Goal: Task Accomplishment & Management: Manage account settings

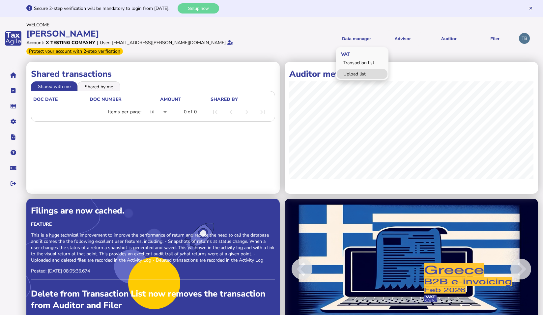
click at [360, 75] on link "Upload list" at bounding box center [362, 74] width 51 height 10
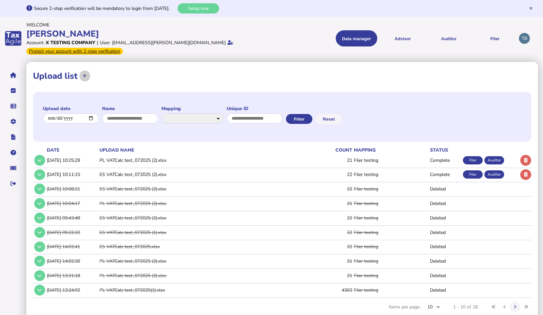
click at [83, 76] on icon at bounding box center [85, 76] width 4 height 4
select select
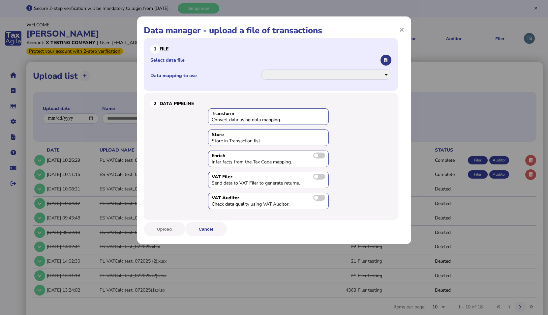
click at [387, 59] on icon "button" at bounding box center [385, 60] width 3 height 4
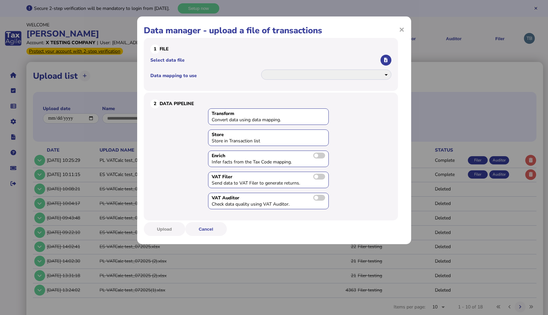
click at [398, 30] on h1 "Data manager - upload a file of transactions" at bounding box center [274, 31] width 261 height 12
click at [400, 31] on span "×" at bounding box center [402, 29] width 6 height 13
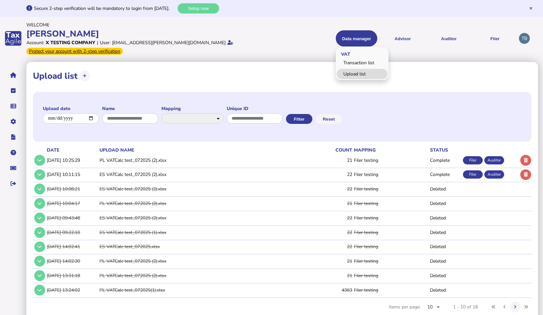
click at [360, 75] on link "Upload list" at bounding box center [362, 74] width 51 height 10
click at [353, 74] on link "Upload list" at bounding box center [362, 74] width 51 height 10
click at [114, 163] on td "PL VATCalc test_072025 (2).xlsx" at bounding box center [198, 161] width 200 height 14
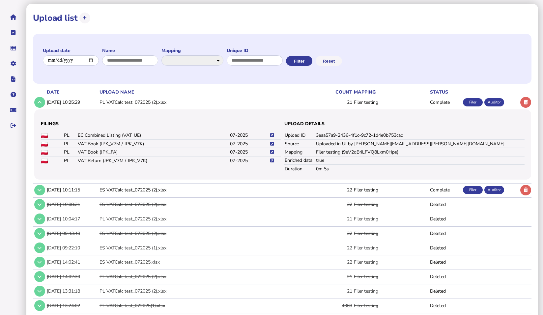
scroll to position [66, 0]
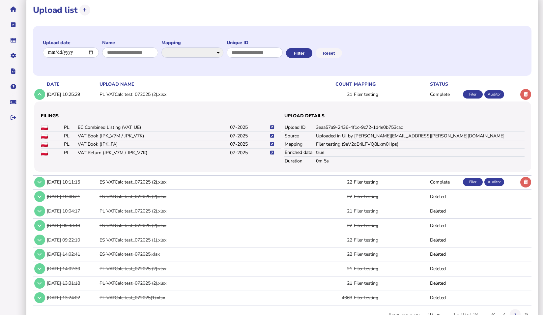
click at [271, 127] on icon at bounding box center [272, 127] width 4 height 4
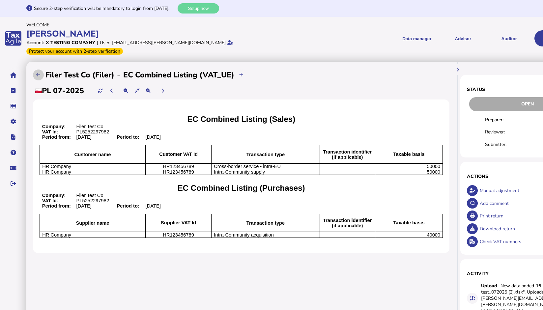
click at [37, 73] on icon at bounding box center [38, 75] width 4 height 4
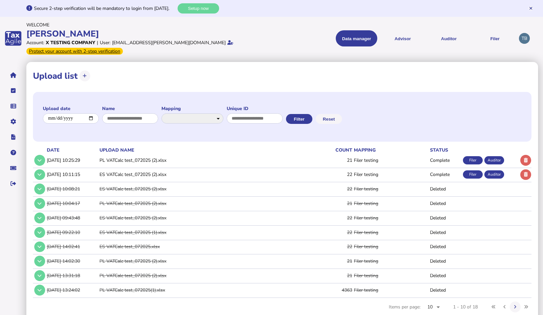
click at [143, 161] on td "PL VATCalc test_072025 (2).xlsx" at bounding box center [198, 161] width 200 height 14
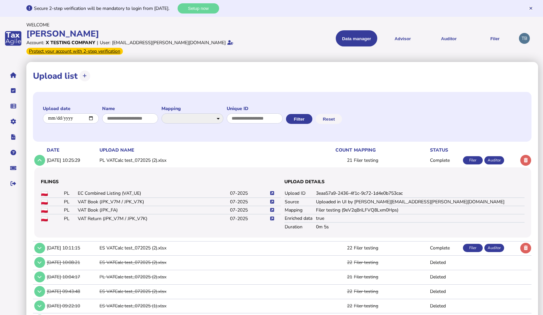
click at [271, 201] on icon at bounding box center [272, 202] width 4 height 4
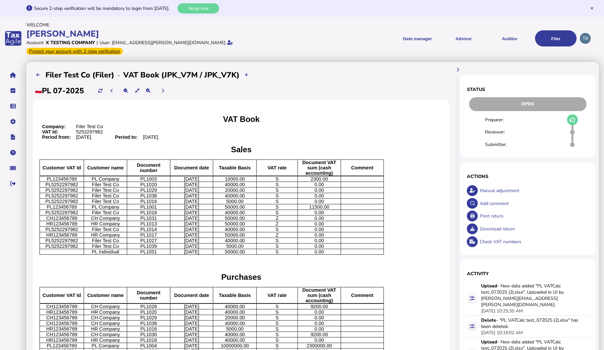
click at [500, 223] on div "Download return" at bounding box center [533, 229] width 111 height 13
click at [501, 184] on div "Manual adjustment" at bounding box center [533, 190] width 111 height 13
select select "**********"
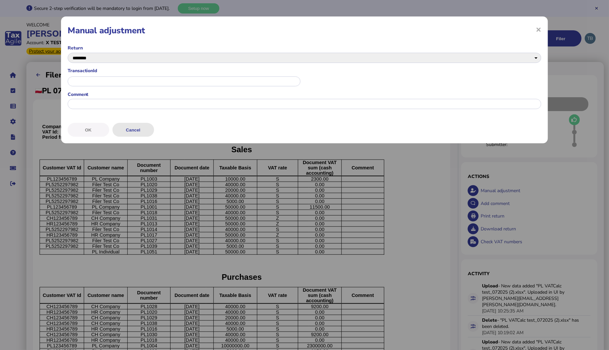
click at [126, 128] on button "Cancel" at bounding box center [133, 130] width 42 height 14
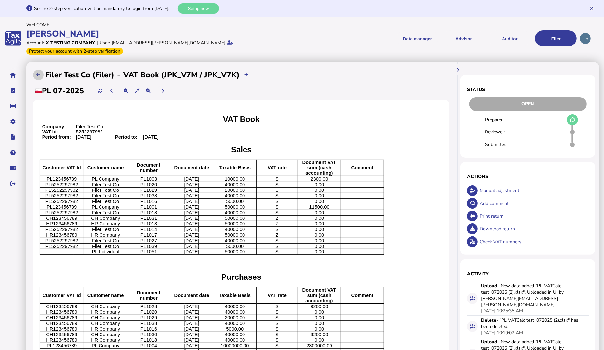
click at [42, 70] on button at bounding box center [38, 75] width 11 height 11
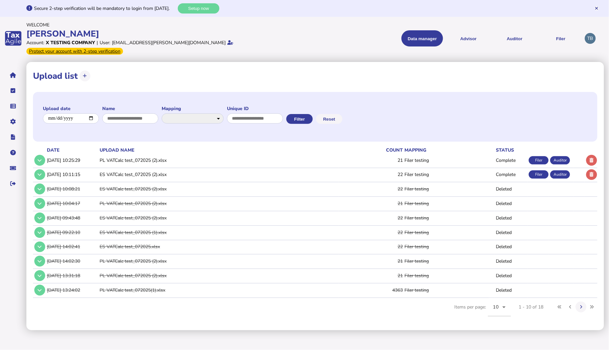
click at [145, 155] on td "PL VATCalc test_072025 (2).xlsx" at bounding box center [218, 161] width 240 height 14
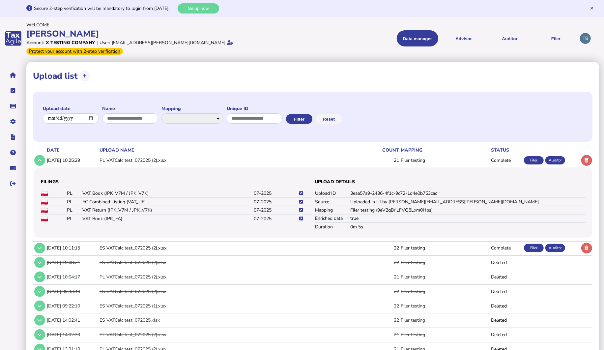
click at [301, 191] on icon at bounding box center [301, 193] width 4 height 4
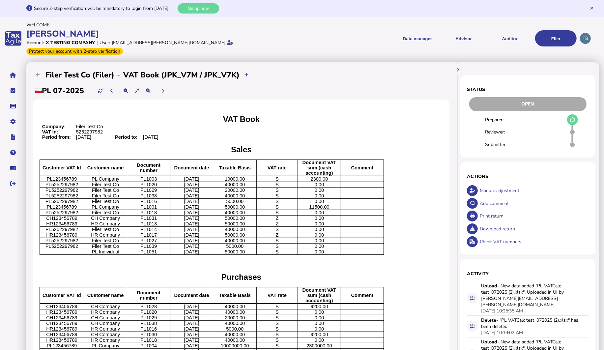
click at [489, 223] on div "Download return" at bounding box center [533, 229] width 111 height 13
click at [35, 70] on button at bounding box center [38, 75] width 11 height 11
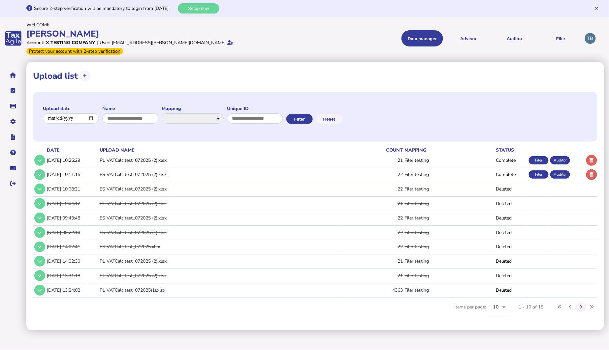
click at [168, 154] on td "PL VATCalc test_072025 (2).xlsx" at bounding box center [218, 161] width 240 height 14
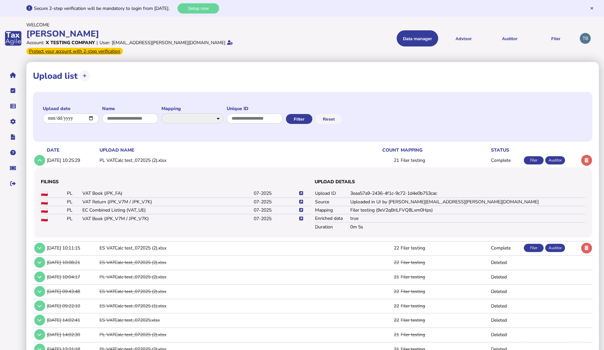
click at [302, 191] on icon at bounding box center [301, 193] width 4 height 4
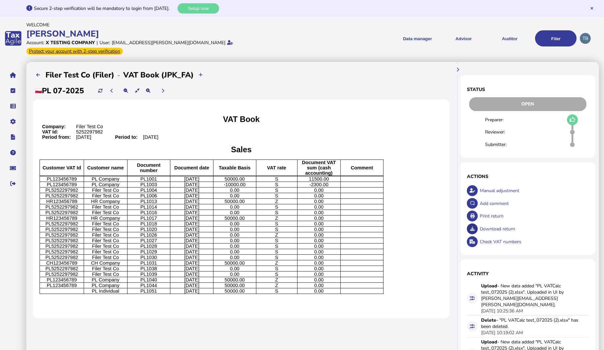
click at [474, 227] on icon at bounding box center [473, 229] width 4 height 4
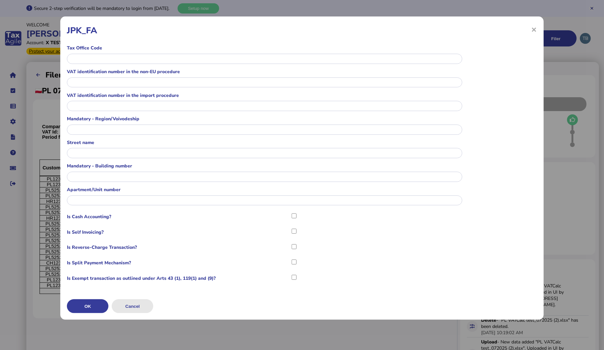
click at [134, 310] on button "Cancel" at bounding box center [133, 306] width 42 height 14
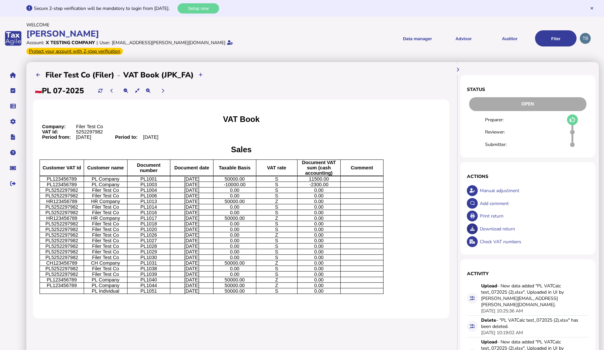
click at [473, 227] on icon at bounding box center [473, 229] width 4 height 4
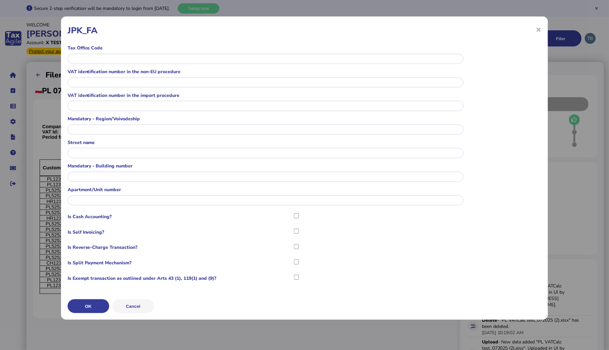
click at [96, 58] on input "text" at bounding box center [266, 59] width 396 height 10
type input "****"
click at [111, 86] on input "text" at bounding box center [266, 82] width 396 height 10
click at [82, 60] on input "****" at bounding box center [266, 59] width 396 height 10
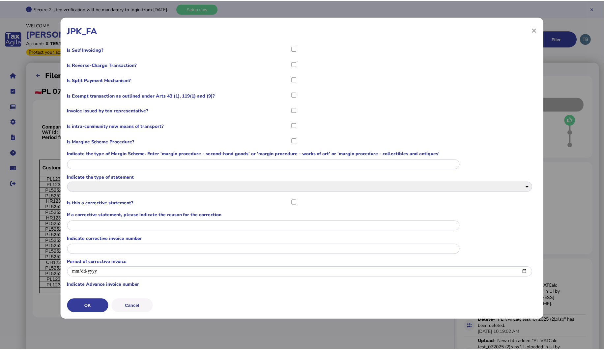
scroll to position [198, 0]
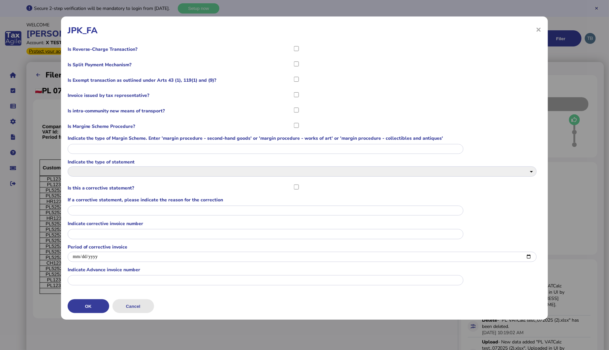
click at [131, 309] on button "Cancel" at bounding box center [133, 306] width 42 height 14
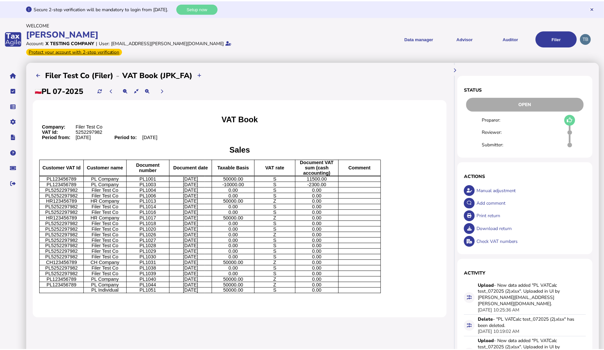
scroll to position [0, 0]
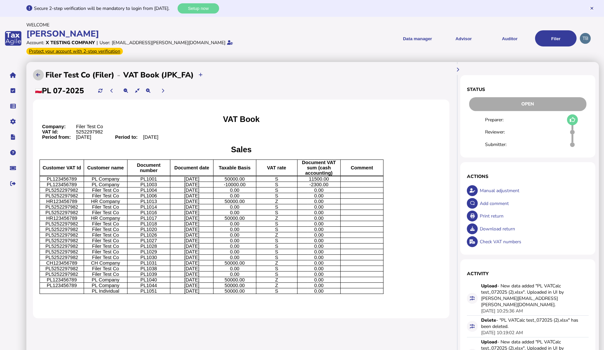
click at [36, 70] on button at bounding box center [38, 75] width 11 height 11
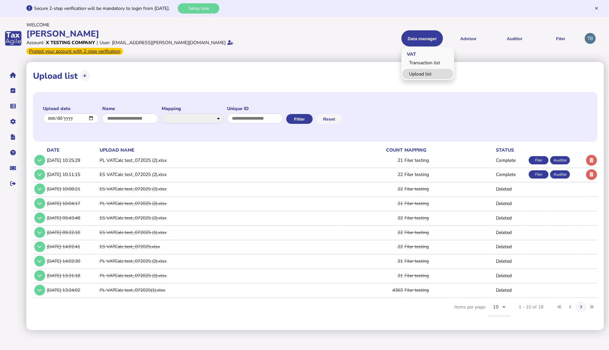
click at [423, 72] on link "Upload list" at bounding box center [427, 74] width 51 height 10
click at [118, 154] on td "PL VATCalc test_072025 (2).xlsx" at bounding box center [218, 161] width 240 height 14
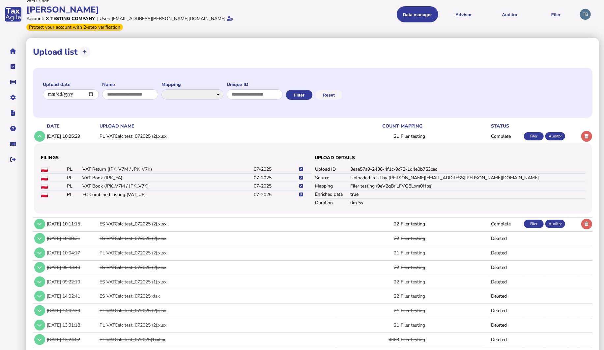
scroll to position [37, 0]
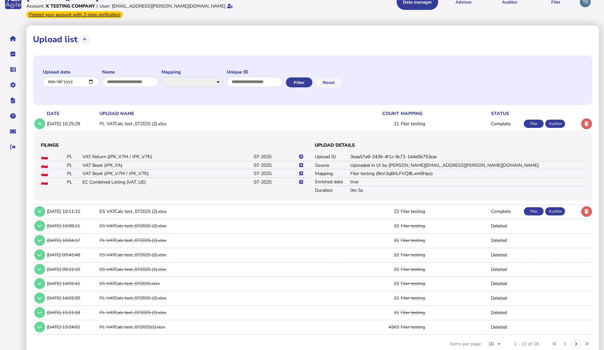
click at [125, 205] on td "ES VATCalc test_072025 (2).xlsx" at bounding box center [217, 212] width 238 height 14
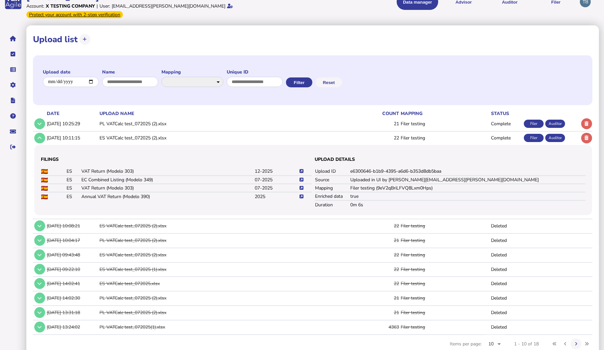
click at [302, 169] on icon at bounding box center [302, 171] width 4 height 4
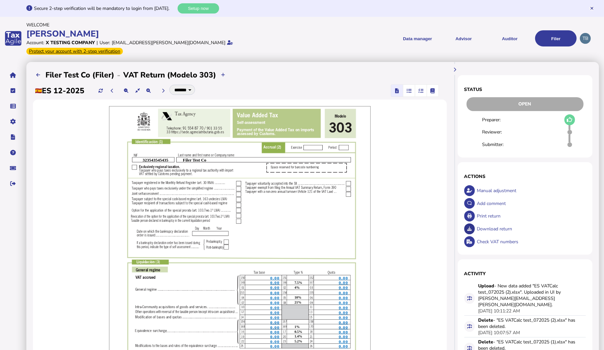
click at [470, 227] on icon at bounding box center [470, 229] width 4 height 4
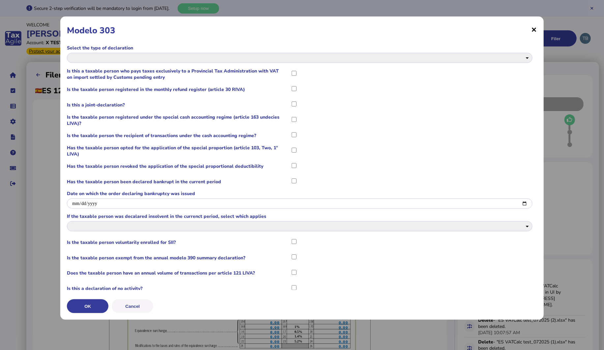
click at [536, 30] on span "×" at bounding box center [535, 29] width 6 height 13
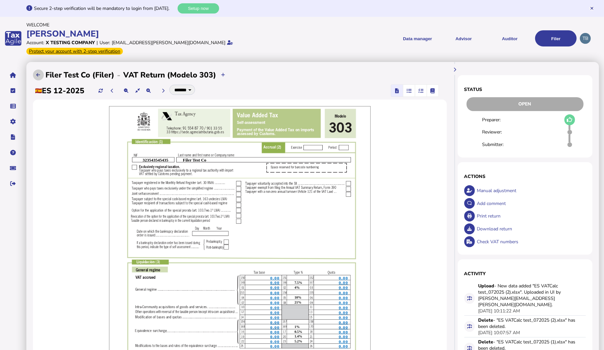
click at [35, 70] on button at bounding box center [38, 75] width 11 height 11
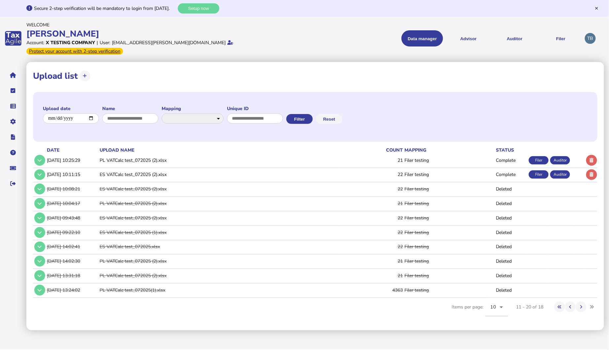
click at [143, 168] on td "ES VATCalc test_072025 (2).xlsx" at bounding box center [218, 175] width 240 height 14
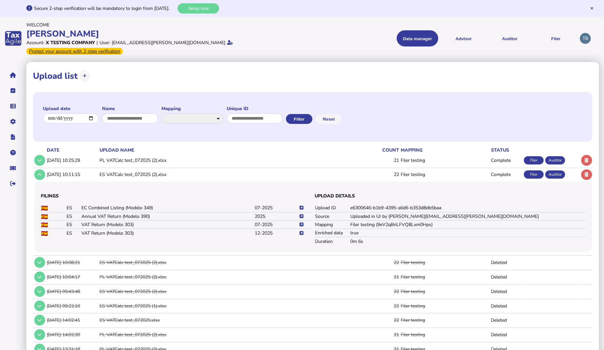
click at [302, 223] on icon at bounding box center [302, 225] width 4 height 4
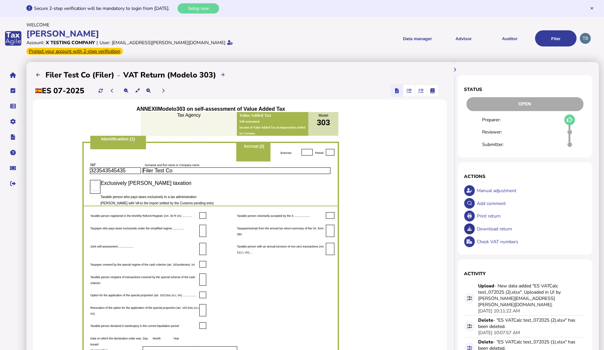
click at [470, 227] on icon at bounding box center [470, 229] width 4 height 4
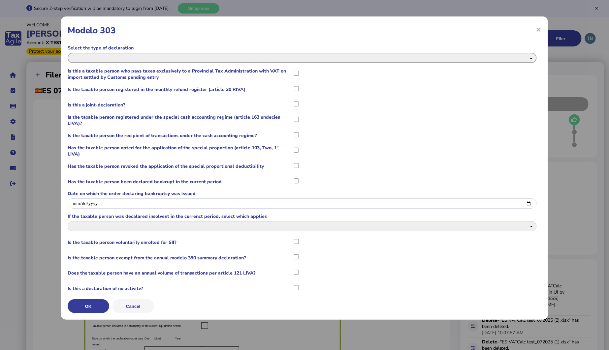
click at [133, 58] on declaration_0 "**********" at bounding box center [302, 58] width 469 height 10
select declaration_0 "**********"
click at [68, 53] on declaration_0 "**********" at bounding box center [302, 58] width 469 height 10
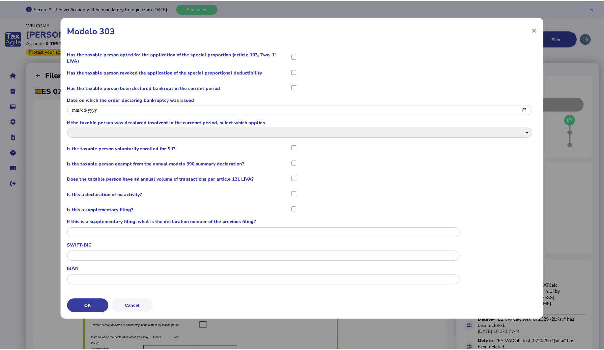
scroll to position [210, 0]
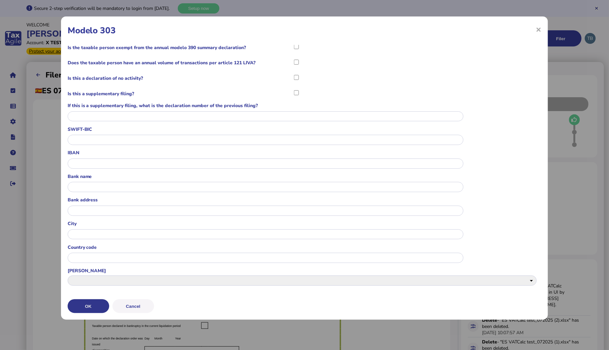
click at [91, 307] on button "OK" at bounding box center [89, 306] width 42 height 14
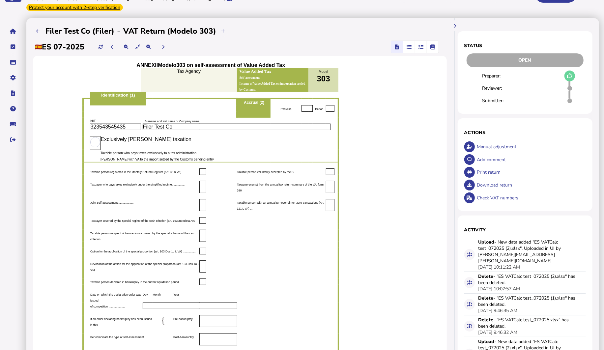
scroll to position [37, 0]
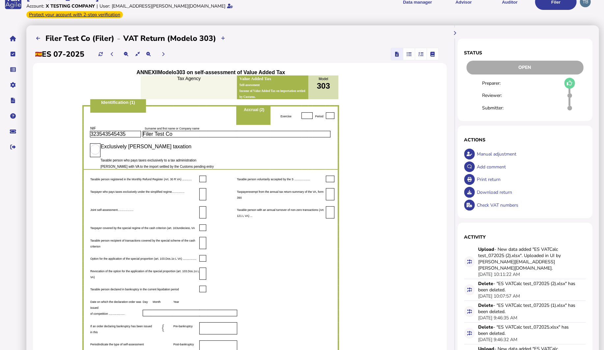
click at [471, 190] on icon at bounding box center [470, 192] width 4 height 4
select declaration_0 "**********"
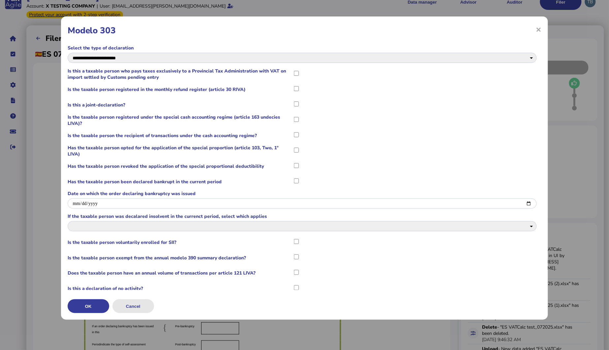
click at [133, 310] on button "Cancel" at bounding box center [133, 306] width 42 height 14
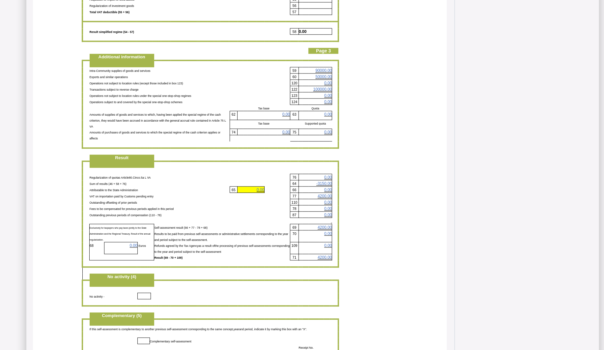
scroll to position [1136, 0]
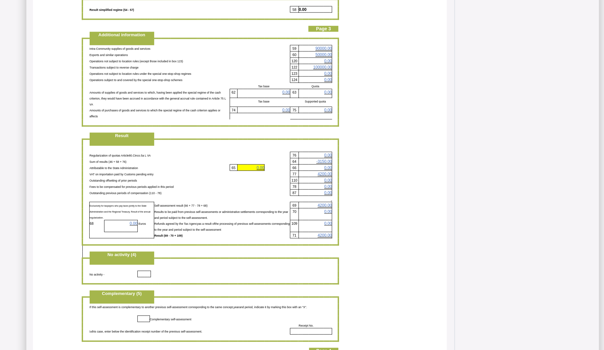
click at [259, 170] on o\ "0.00" at bounding box center [261, 168] width 8 height 5
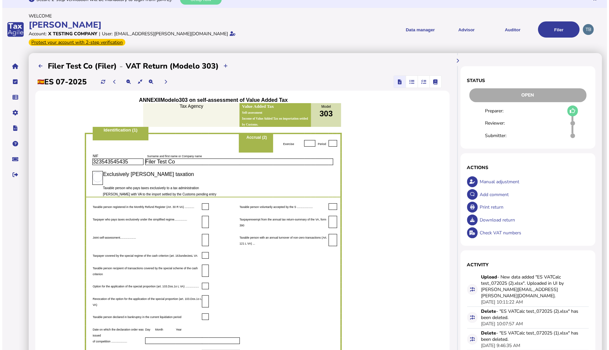
scroll to position [110, 0]
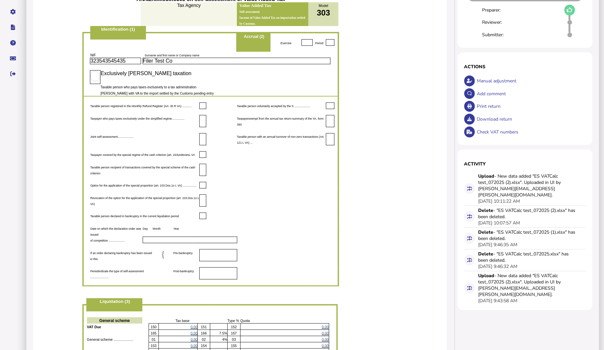
click at [487, 75] on div "Manual adjustment" at bounding box center [530, 81] width 111 height 13
select select "**********"
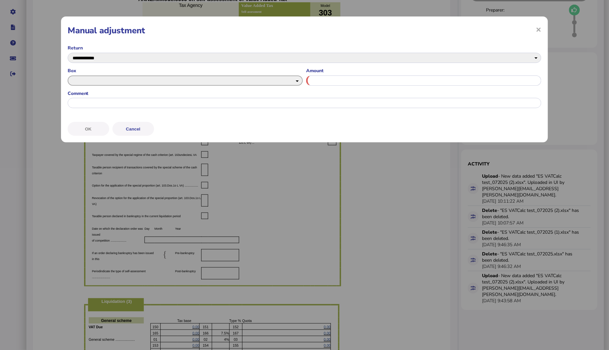
click at [149, 77] on select "** ** ** ** ** ** ** ** ** ** ** ** ** ** ** ** ** ** ** ** ** ** ** ** ** ** *…" at bounding box center [185, 81] width 235 height 10
click at [368, 78] on input "input" at bounding box center [423, 81] width 235 height 10
click at [140, 130] on button "Cancel" at bounding box center [133, 129] width 42 height 14
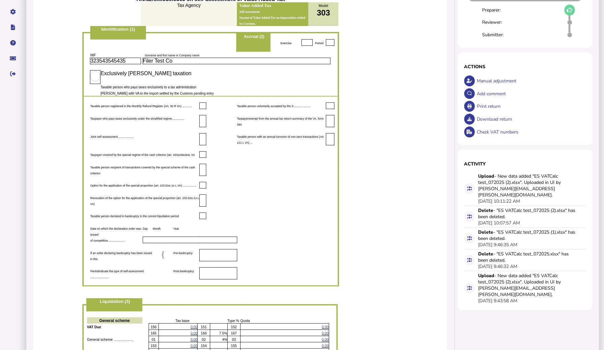
click at [489, 87] on div "Add comment" at bounding box center [530, 93] width 111 height 13
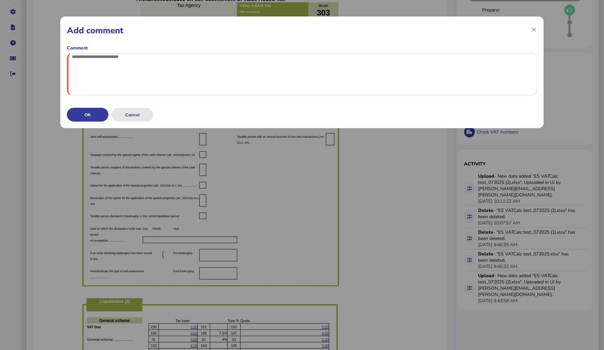
click at [145, 122] on button "Cancel" at bounding box center [133, 115] width 42 height 14
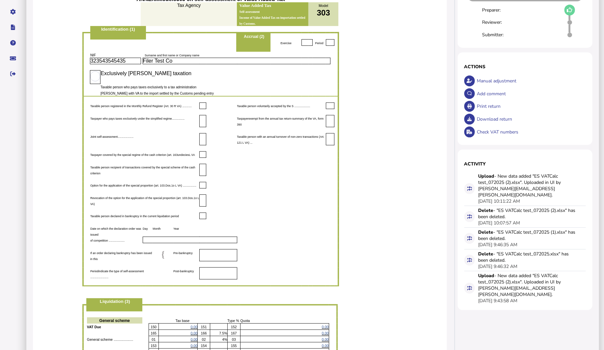
click at [487, 113] on div "Download return" at bounding box center [530, 119] width 111 height 13
select declaration_0 "**********"
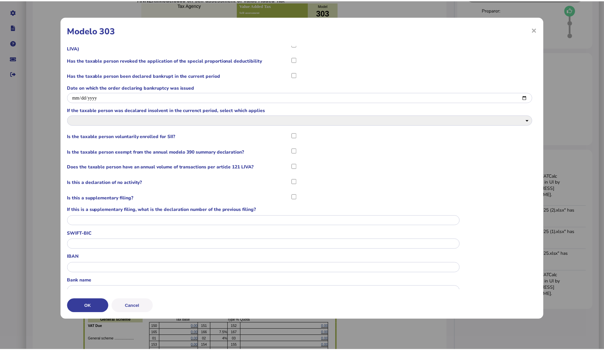
scroll to position [0, 0]
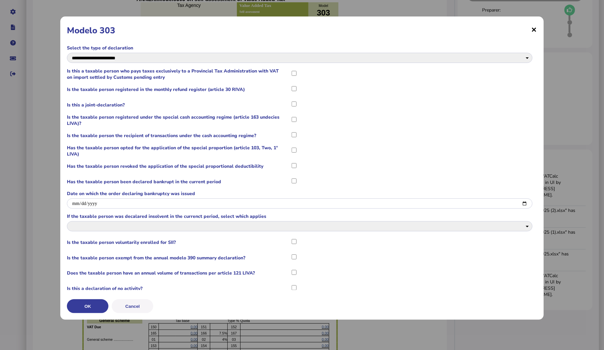
click at [533, 28] on span "×" at bounding box center [535, 29] width 6 height 13
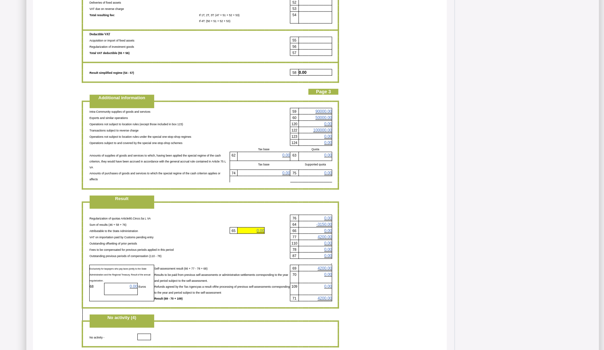
scroll to position [1136, 0]
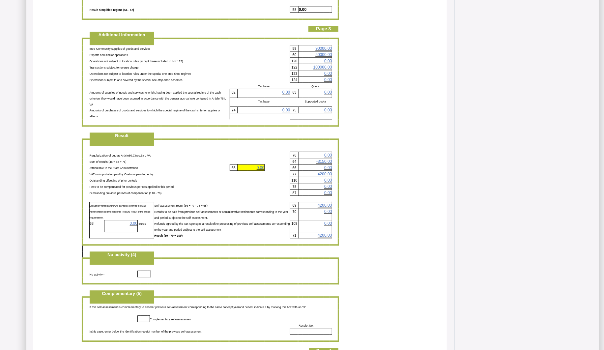
click at [256, 170] on p "0.00" at bounding box center [251, 168] width 27 height 6
click at [259, 170] on o\ "0.00" at bounding box center [261, 168] width 8 height 5
drag, startPoint x: 259, startPoint y: 208, endPoint x: 266, endPoint y: 215, distance: 10.0
click at [266, 177] on p "VAT on importation paid by Customs pending entry" at bounding box center [190, 174] width 201 height 6
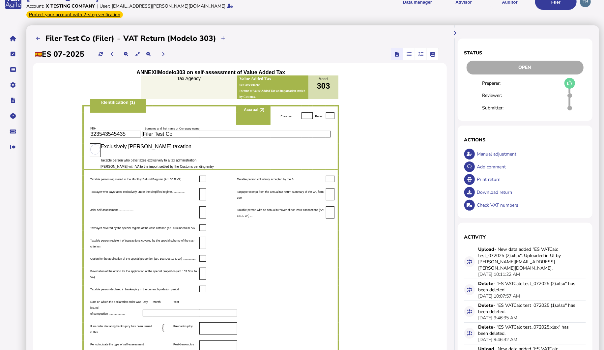
scroll to position [0, 0]
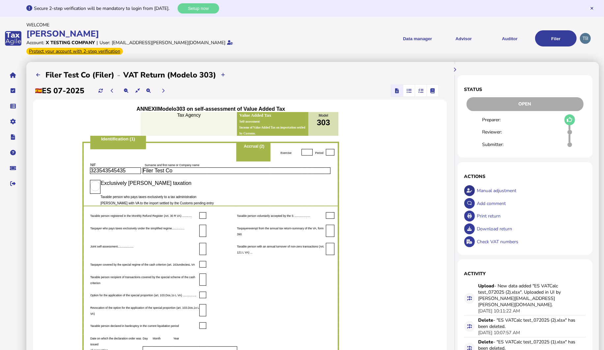
click at [472, 189] on icon at bounding box center [470, 191] width 6 height 4
select select "**********"
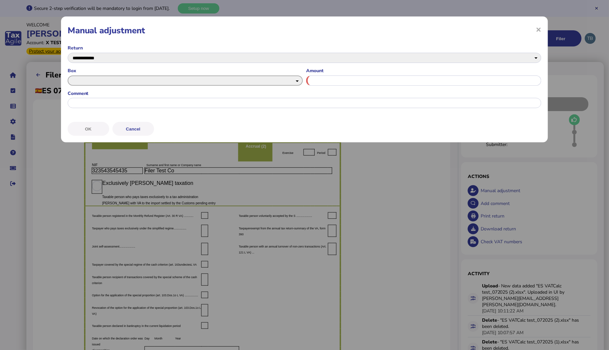
click at [106, 78] on select "** ** ** ** ** ** ** ** ** ** ** ** ** ** ** ** ** ** ** ** ** ** ** ** ** ** *…" at bounding box center [185, 81] width 235 height 10
select select "******"
click at [68, 76] on select "** ** ** ** ** ** ** ** ** ** ** ** ** ** ** ** ** ** ** ** ** ** ** ** ** ** *…" at bounding box center [185, 81] width 235 height 10
click at [337, 77] on input "input" at bounding box center [423, 81] width 235 height 10
type input "***"
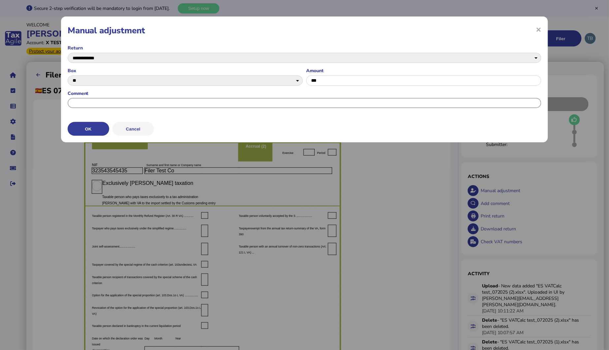
click at [101, 105] on input "input" at bounding box center [305, 103] width 474 height 10
type input "**********"
click at [91, 125] on button "OK" at bounding box center [89, 129] width 42 height 14
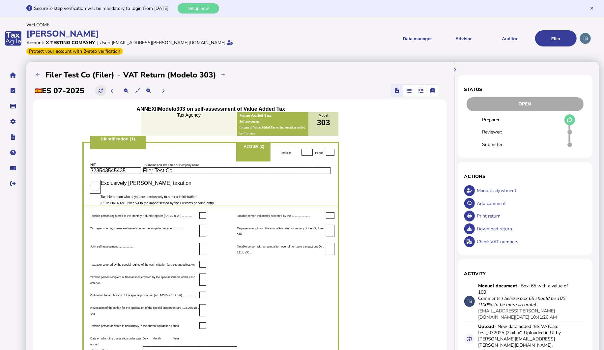
click at [102, 89] on icon at bounding box center [101, 91] width 4 height 4
click at [37, 70] on button at bounding box center [38, 75] width 11 height 11
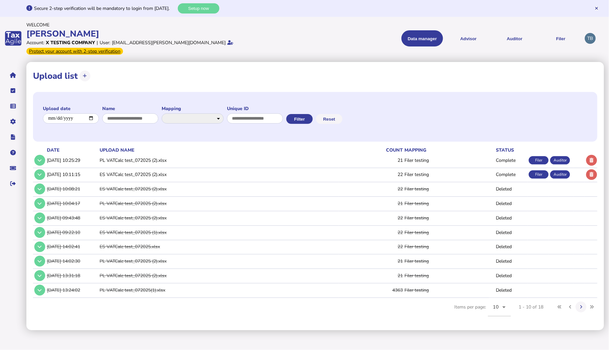
click at [130, 168] on td "ES VATCalc test_072025 (2).xlsx" at bounding box center [218, 175] width 240 height 14
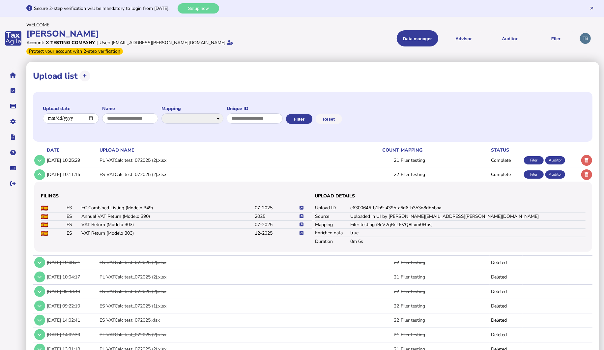
click at [301, 231] on icon at bounding box center [302, 233] width 4 height 4
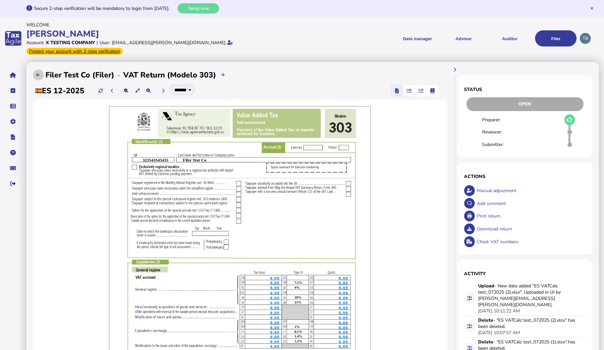
click at [39, 73] on icon at bounding box center [38, 75] width 4 height 4
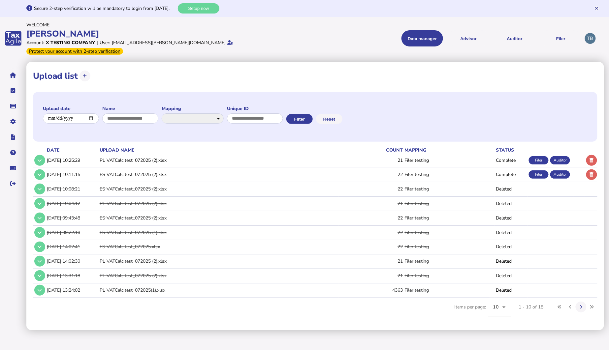
drag, startPoint x: 383, startPoint y: 167, endPoint x: 378, endPoint y: 166, distance: 5.3
click at [383, 168] on td "22" at bounding box center [370, 175] width 65 height 14
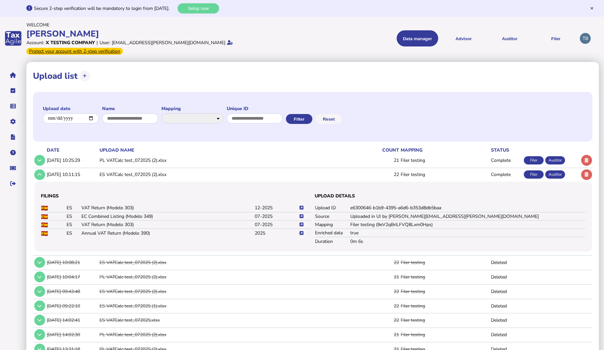
click at [509, 168] on td "Complete" at bounding box center [506, 175] width 33 height 14
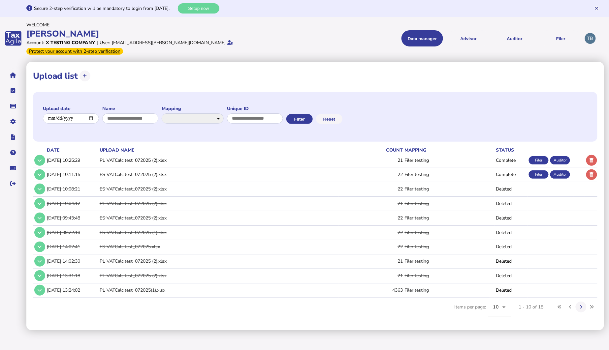
click at [535, 170] on div "Filer" at bounding box center [539, 174] width 20 height 8
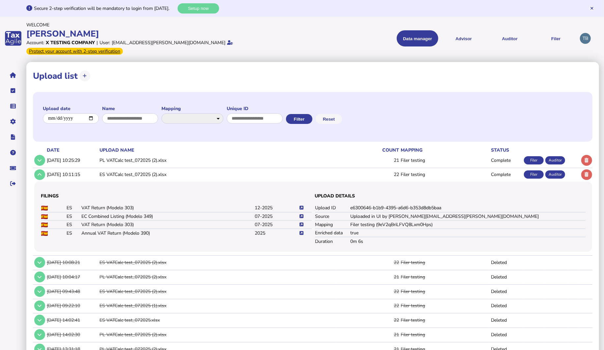
click at [535, 170] on div "Filer" at bounding box center [534, 174] width 20 height 8
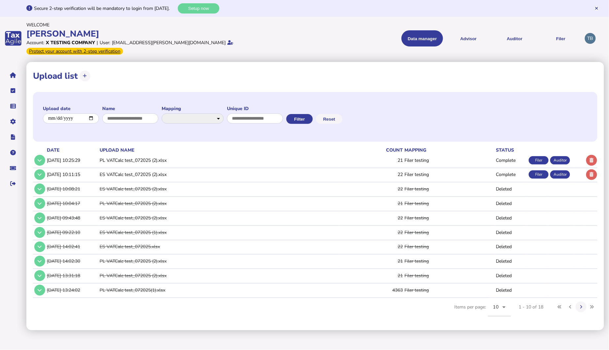
drag, startPoint x: 535, startPoint y: 166, endPoint x: 556, endPoint y: 167, distance: 21.1
click at [543, 170] on div "Auditor" at bounding box center [560, 174] width 20 height 8
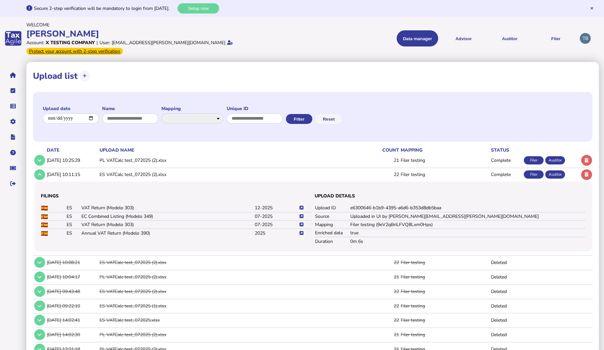
click at [543, 170] on div "Auditor" at bounding box center [556, 174] width 20 height 8
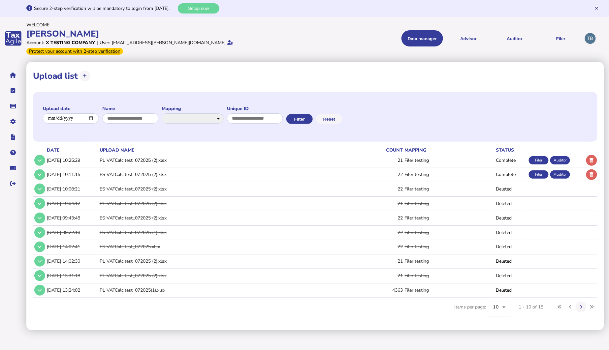
click at [93, 168] on td "[DATE] 10:11:15" at bounding box center [72, 175] width 53 height 14
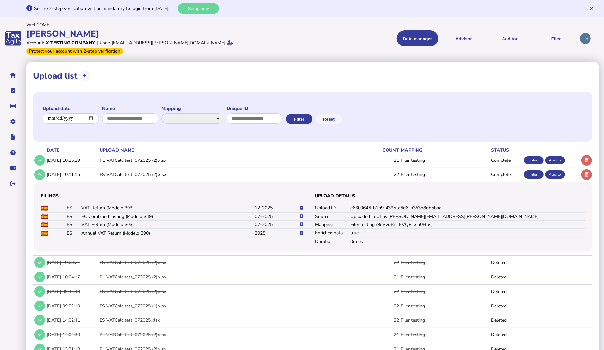
click at [301, 223] on icon at bounding box center [302, 225] width 4 height 4
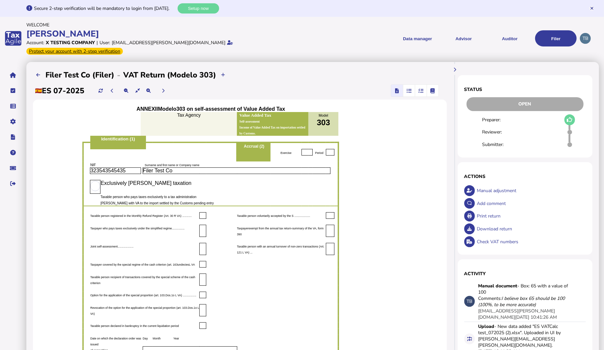
click at [523, 97] on div "Open" at bounding box center [525, 104] width 117 height 14
click at [410, 91] on icon "button" at bounding box center [409, 91] width 5 height 0
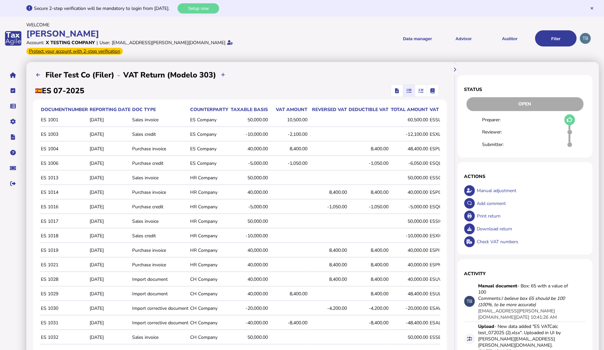
click at [422, 91] on icon "button" at bounding box center [420, 91] width 5 height 0
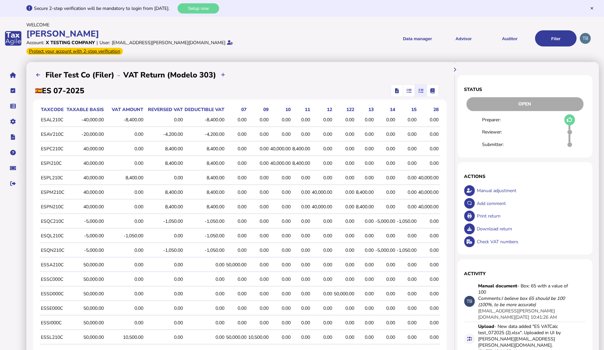
click at [409, 85] on span "button" at bounding box center [409, 91] width 11 height 12
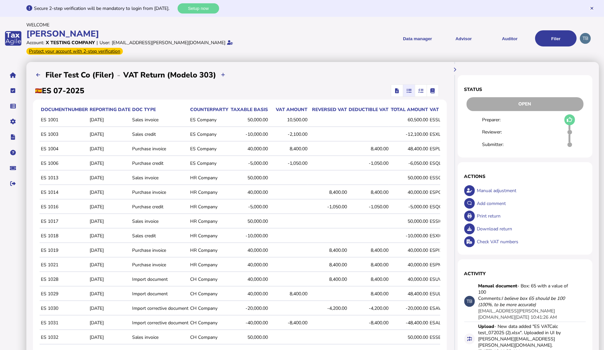
click at [418, 85] on span "button" at bounding box center [420, 91] width 11 height 12
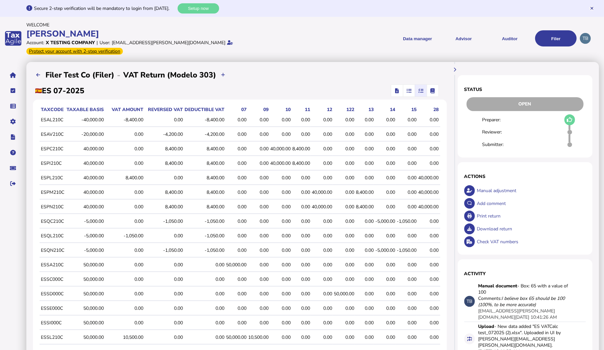
click at [433, 91] on icon "button" at bounding box center [433, 91] width 5 height 0
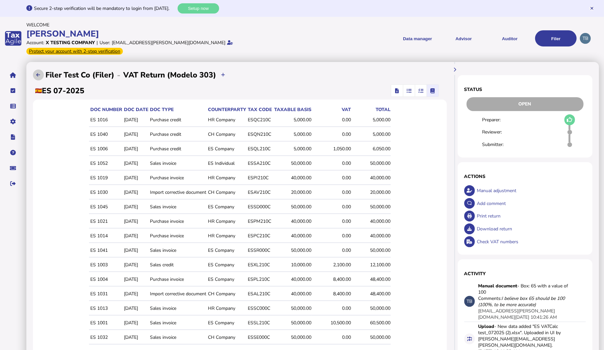
click at [36, 70] on button at bounding box center [38, 75] width 11 height 11
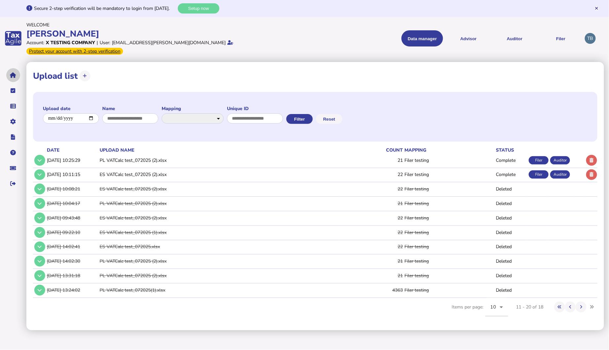
click at [11, 68] on button "navigate application pages" at bounding box center [13, 75] width 14 height 14
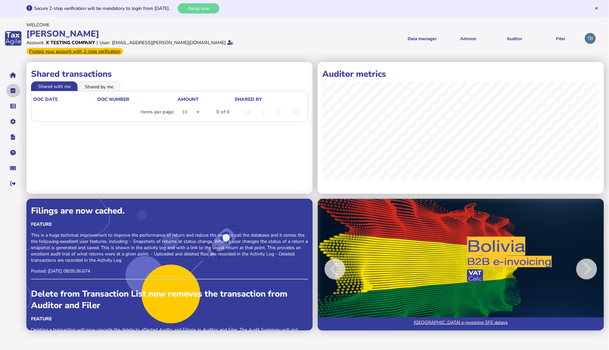
click at [14, 91] on icon "navigate application pages" at bounding box center [13, 91] width 5 height 0
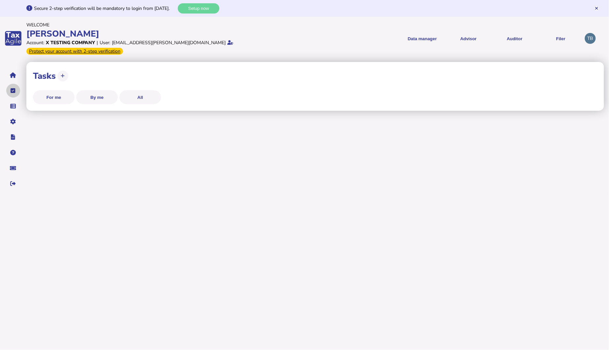
select select "**********"
select select "********"
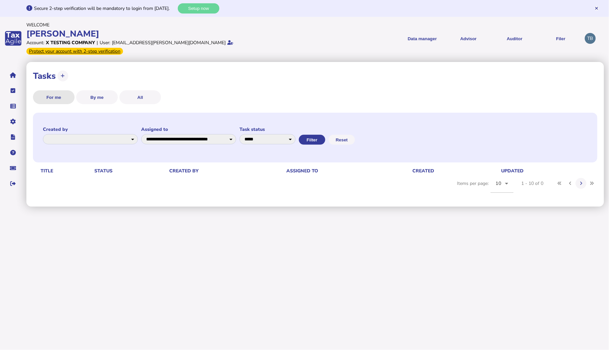
click at [62, 92] on button "For me" at bounding box center [54, 97] width 42 height 14
click at [94, 90] on button "By me" at bounding box center [97, 97] width 42 height 14
click at [143, 90] on button "All" at bounding box center [140, 97] width 42 height 14
select select
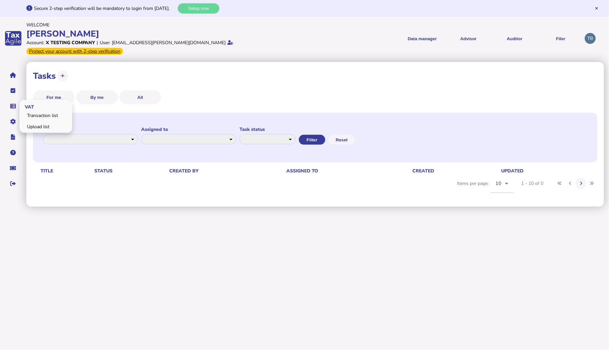
click at [34, 104] on span "VAT" at bounding box center [28, 106] width 18 height 15
click at [35, 110] on link "Transaction list" at bounding box center [45, 115] width 51 height 10
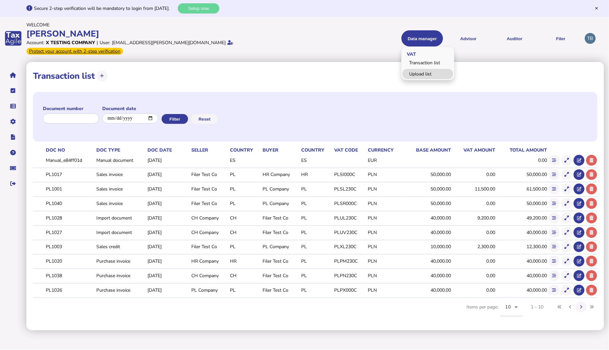
click at [421, 71] on link "Upload list" at bounding box center [427, 74] width 51 height 10
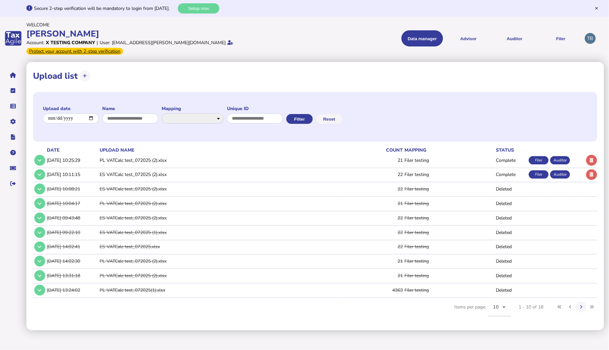
click at [129, 168] on td "ES VATCalc test_072025 (2).xlsx" at bounding box center [218, 175] width 240 height 14
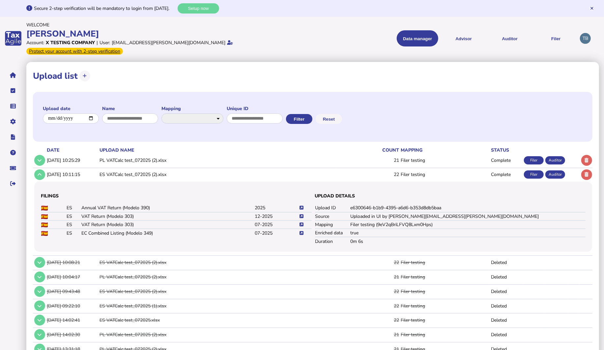
click at [300, 221] on td at bounding box center [305, 225] width 13 height 8
click at [303, 223] on icon at bounding box center [302, 225] width 4 height 4
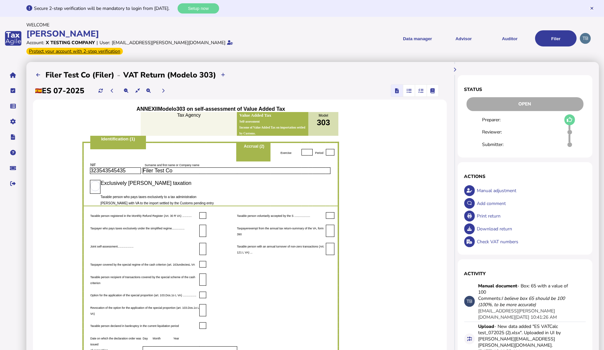
click at [399, 85] on span "button" at bounding box center [397, 91] width 10 height 12
click at [406, 85] on span "button" at bounding box center [409, 91] width 11 height 12
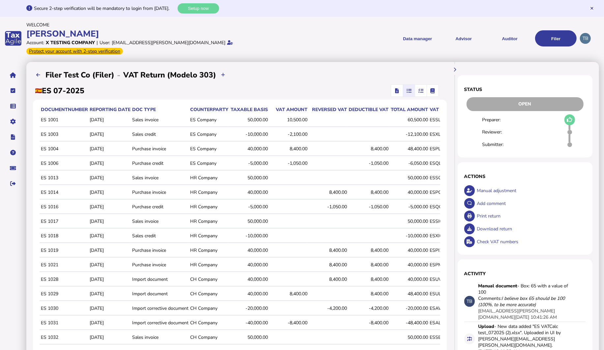
click at [398, 85] on span "button" at bounding box center [397, 91] width 10 height 12
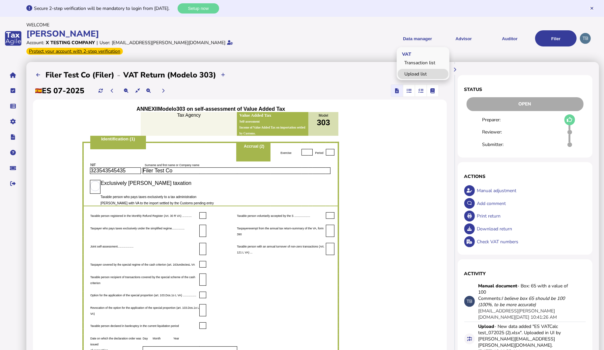
click at [412, 69] on link "Upload list" at bounding box center [423, 74] width 51 height 10
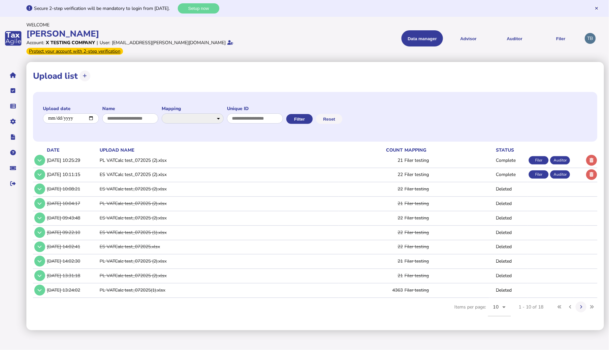
click at [91, 69] on div "**********" at bounding box center [315, 76] width 564 height 15
click at [85, 74] on icon at bounding box center [85, 76] width 4 height 4
select select
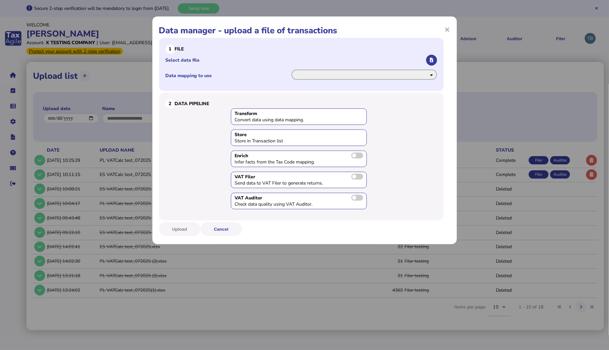
click at [320, 70] on select "**********" at bounding box center [363, 75] width 145 height 10
click at [257, 68] on div "**********" at bounding box center [301, 64] width 285 height 53
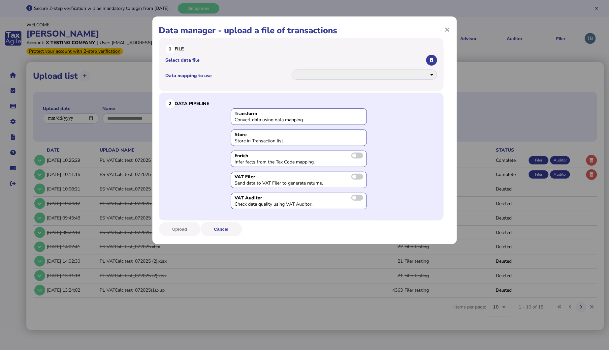
click at [257, 138] on div "Store in Transaction list" at bounding box center [283, 141] width 99 height 6
click at [253, 164] on div "Infer facts from the Tax Code mapping." at bounding box center [283, 162] width 99 height 6
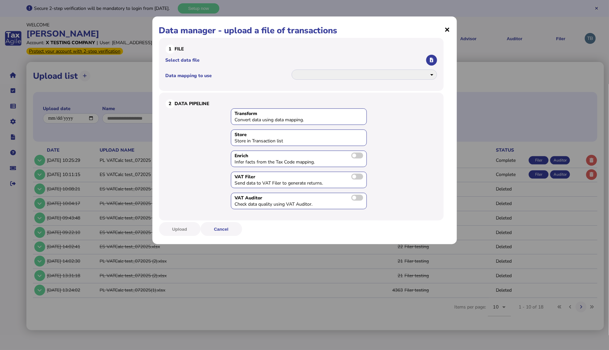
click at [447, 28] on span "×" at bounding box center [447, 29] width 6 height 13
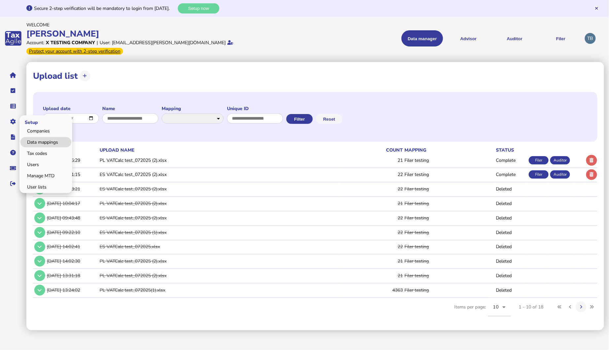
click at [44, 137] on link "Data mappings" at bounding box center [45, 142] width 51 height 10
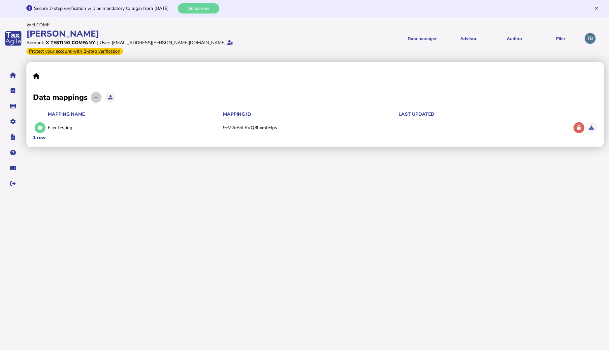
click at [97, 95] on icon at bounding box center [96, 97] width 4 height 4
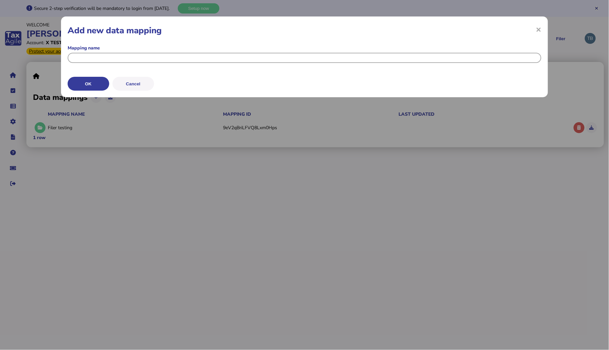
click at [110, 62] on input "input" at bounding box center [305, 58] width 474 height 10
type input "**********"
click at [86, 85] on button "OK" at bounding box center [89, 84] width 42 height 14
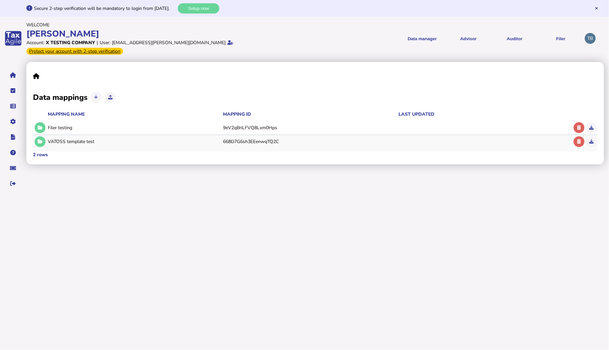
click at [71, 138] on div "VATOSS template test" at bounding box center [134, 141] width 173 height 6
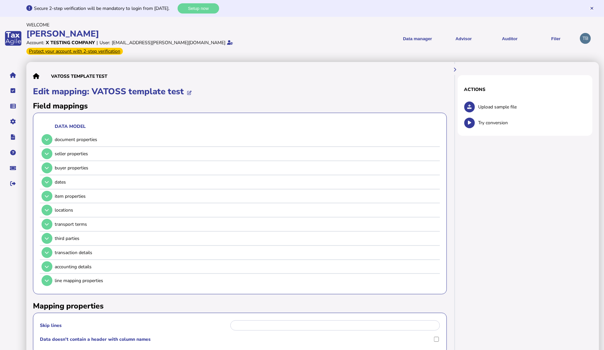
click at [37, 76] on icon at bounding box center [36, 76] width 7 height 0
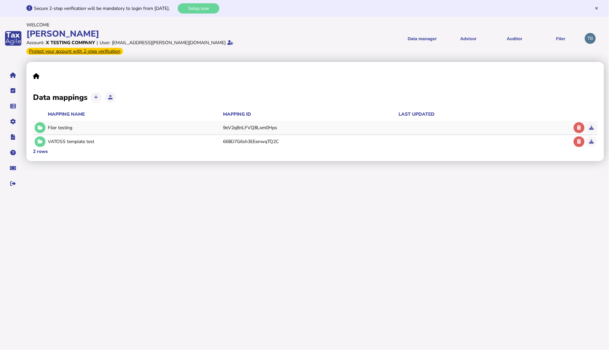
click at [57, 125] on div "Filer testing" at bounding box center [134, 128] width 173 height 6
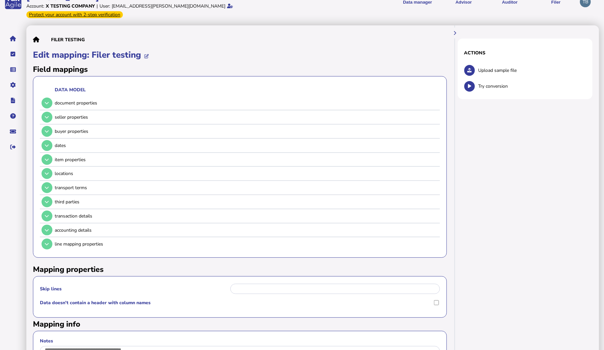
scroll to position [73, 0]
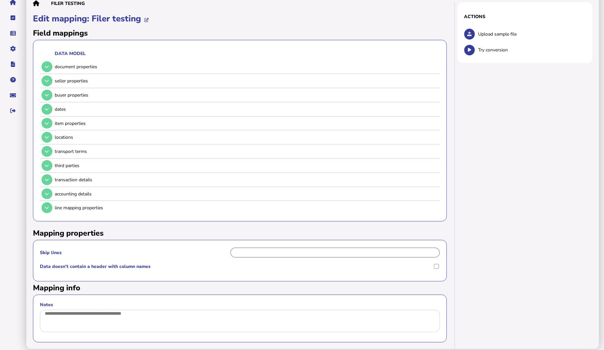
click at [282, 248] on input "Skip lines" at bounding box center [334, 253] width 209 height 10
click at [121, 248] on div "Skip lines" at bounding box center [240, 253] width 400 height 13
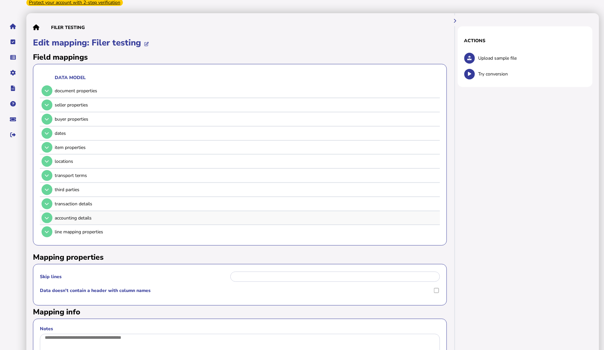
scroll to position [36, 0]
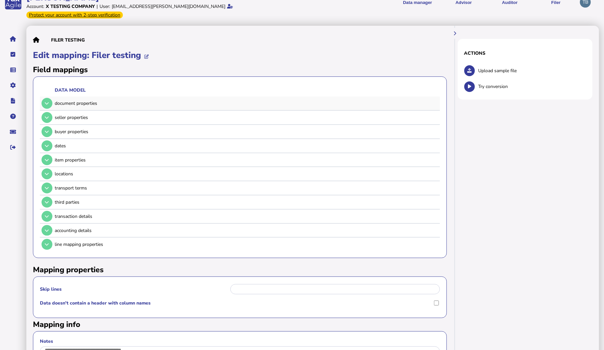
click at [71, 100] on div "document properties" at bounding box center [246, 103] width 383 height 6
click at [49, 98] on button at bounding box center [47, 103] width 11 height 11
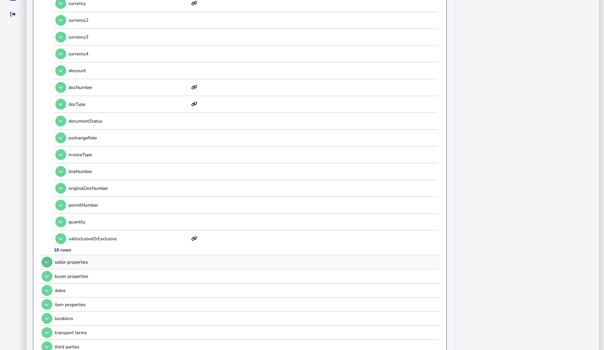
scroll to position [183, 0]
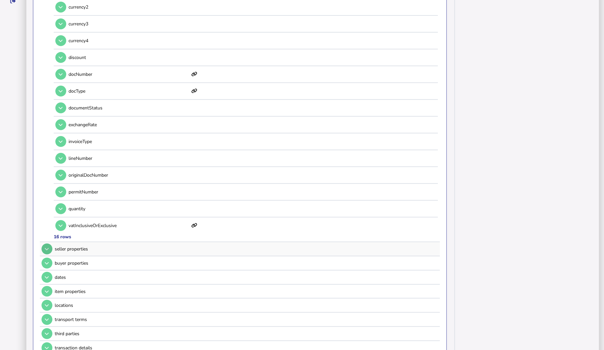
click at [46, 247] on icon at bounding box center [47, 249] width 4 height 4
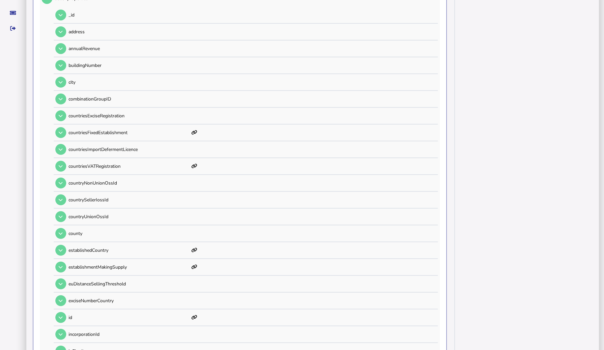
scroll to position [73, 0]
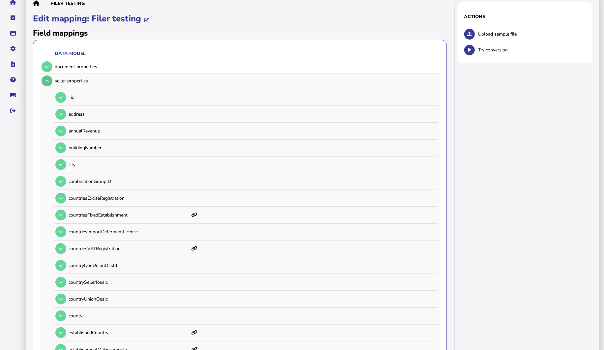
click at [46, 79] on icon at bounding box center [47, 81] width 4 height 4
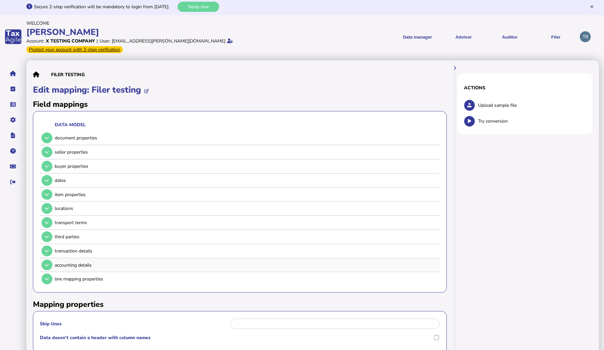
scroll to position [0, 0]
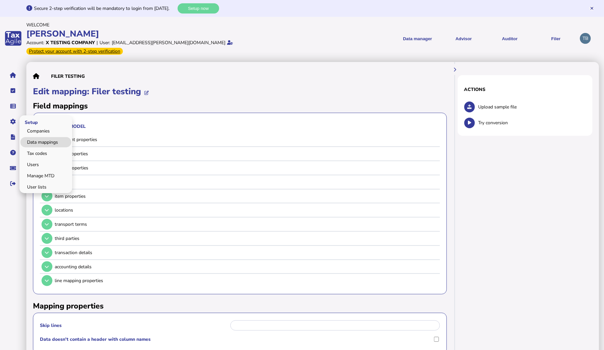
click at [48, 137] on link "Data mappings" at bounding box center [45, 142] width 51 height 10
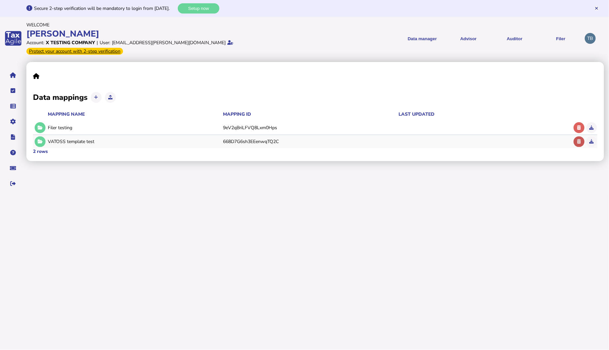
click at [543, 139] on icon at bounding box center [579, 141] width 4 height 4
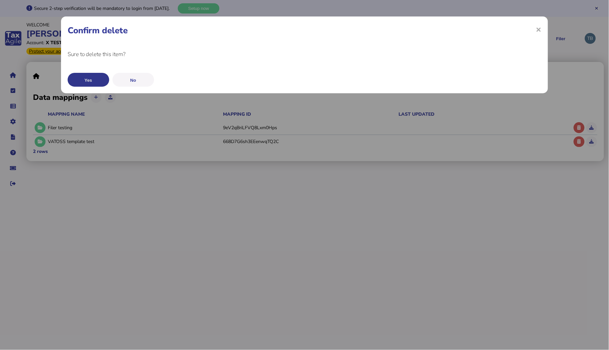
click at [97, 80] on button "Yes" at bounding box center [89, 80] width 42 height 14
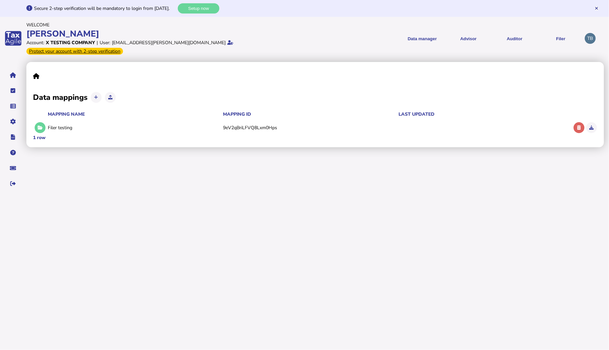
click at [97, 95] on icon at bounding box center [96, 97] width 4 height 4
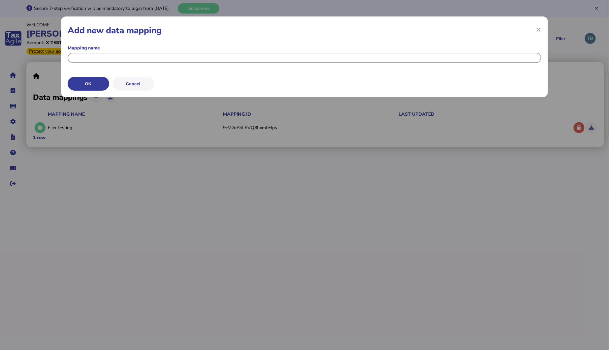
click at [84, 59] on input "input" at bounding box center [305, 58] width 474 height 10
type input "**********"
click at [92, 80] on button "OK" at bounding box center [89, 84] width 42 height 14
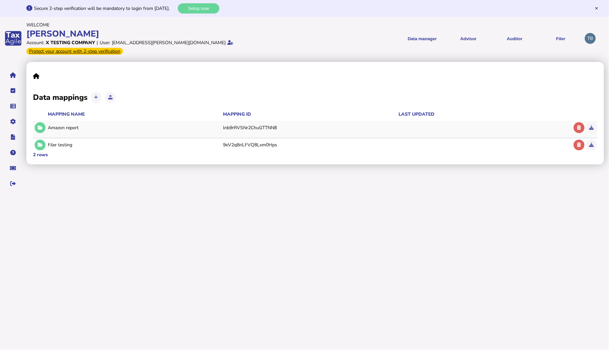
click at [62, 125] on div "Amazon report" at bounding box center [134, 128] width 173 height 6
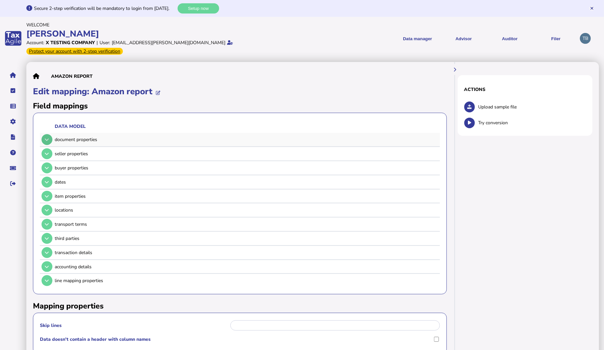
click at [51, 134] on button at bounding box center [47, 139] width 11 height 11
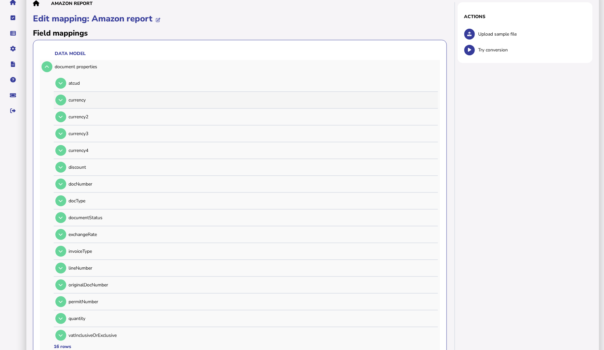
scroll to position [73, 0]
click at [65, 195] on button at bounding box center [60, 200] width 11 height 11
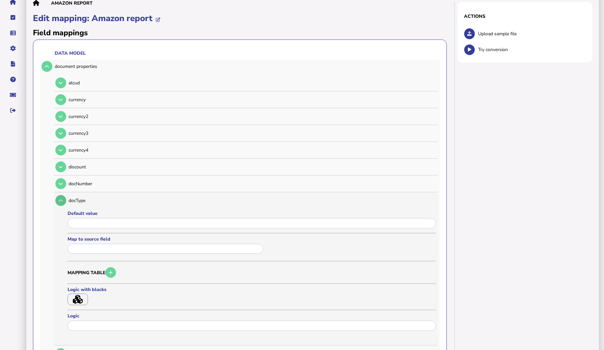
click at [64, 195] on button at bounding box center [60, 200] width 11 height 11
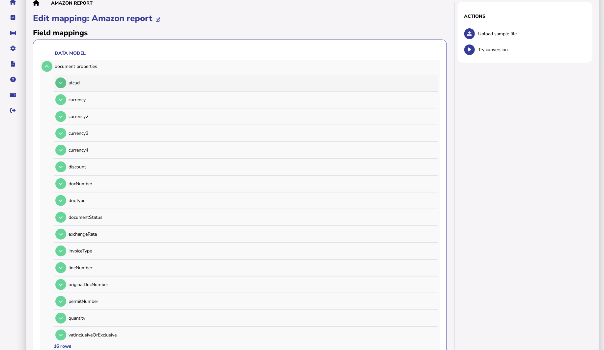
click at [62, 81] on icon at bounding box center [61, 83] width 4 height 4
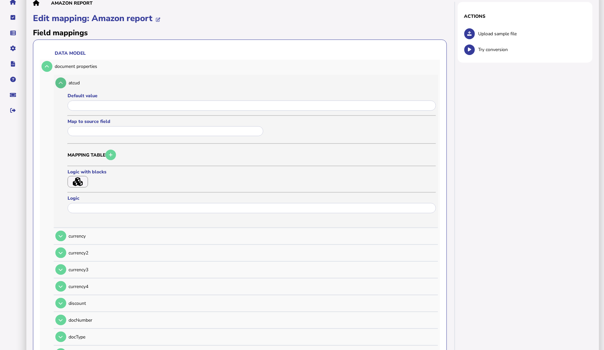
click at [63, 77] on button at bounding box center [60, 82] width 11 height 11
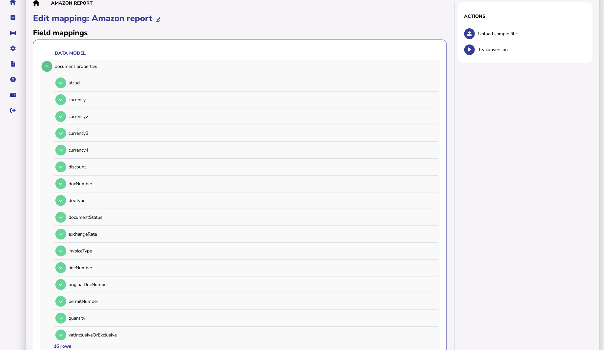
click at [50, 61] on button at bounding box center [47, 66] width 11 height 11
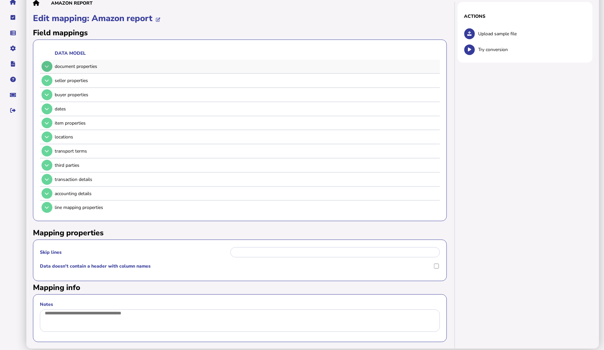
scroll to position [73, 0]
click at [45, 206] on icon at bounding box center [47, 208] width 4 height 4
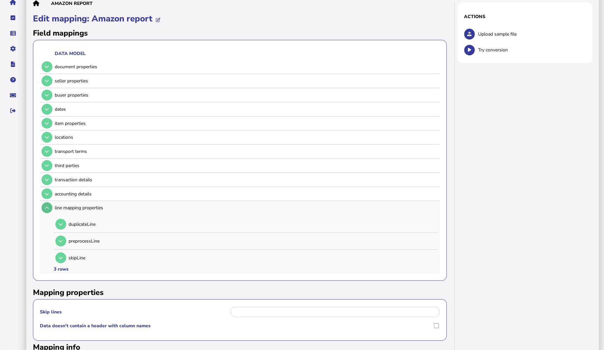
click at [46, 206] on icon at bounding box center [47, 208] width 4 height 4
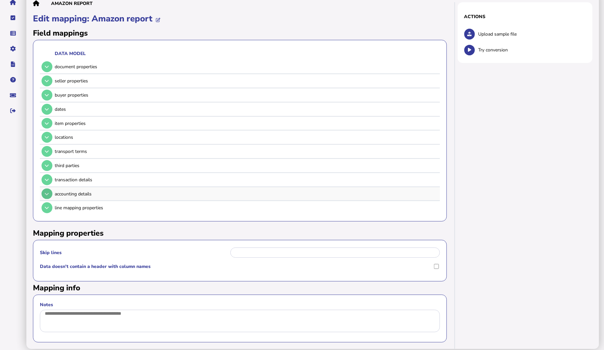
click at [47, 189] on button at bounding box center [47, 194] width 11 height 11
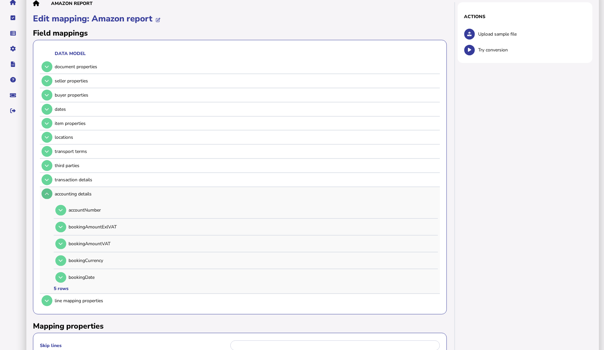
click at [47, 189] on button at bounding box center [47, 194] width 11 height 11
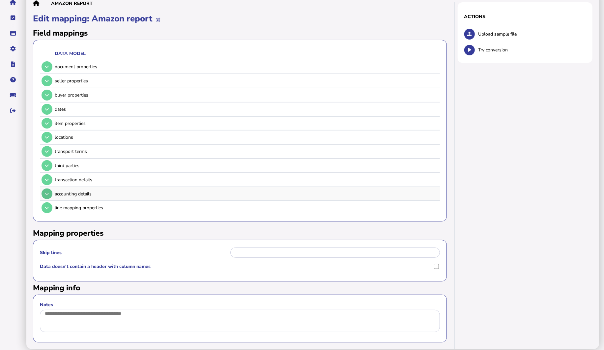
click at [47, 189] on button at bounding box center [47, 194] width 11 height 11
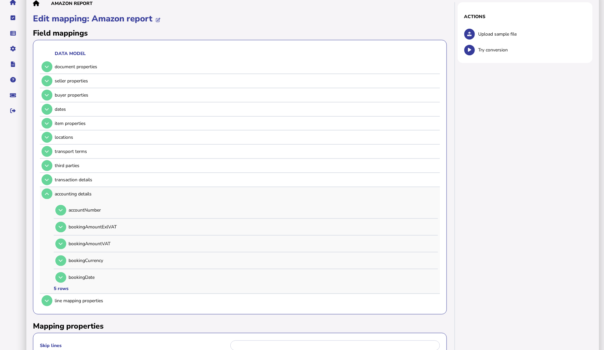
click at [61, 286] on div "5 rows" at bounding box center [61, 289] width 15 height 6
click at [45, 174] on button at bounding box center [47, 179] width 11 height 11
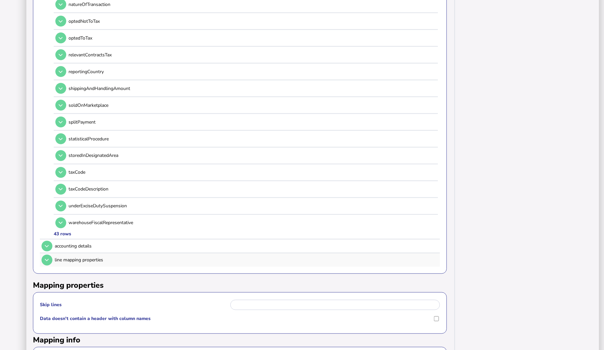
scroll to position [769, 0]
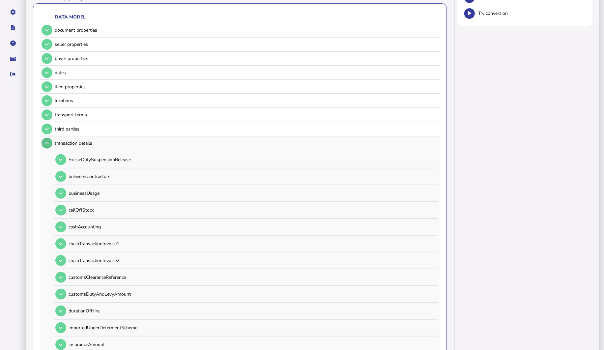
click at [45, 138] on button at bounding box center [47, 143] width 11 height 11
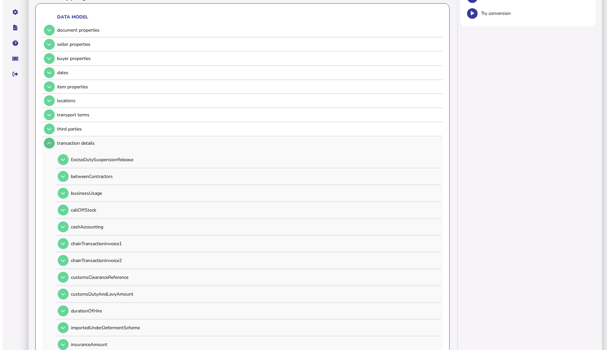
scroll to position [73, 0]
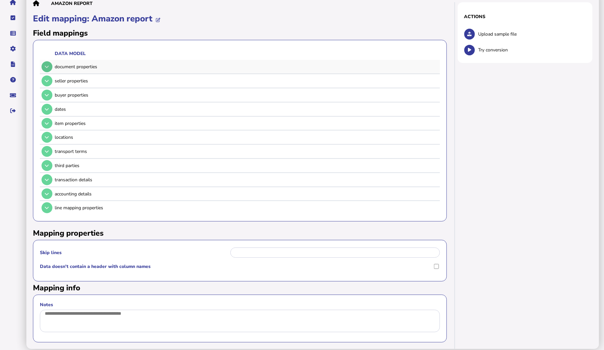
click at [47, 65] on icon at bounding box center [47, 67] width 4 height 4
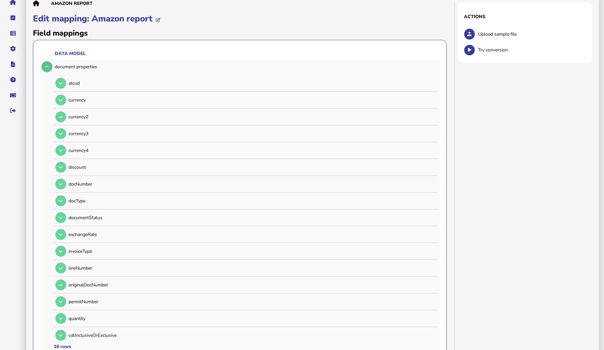
click at [49, 61] on button at bounding box center [47, 66] width 11 height 11
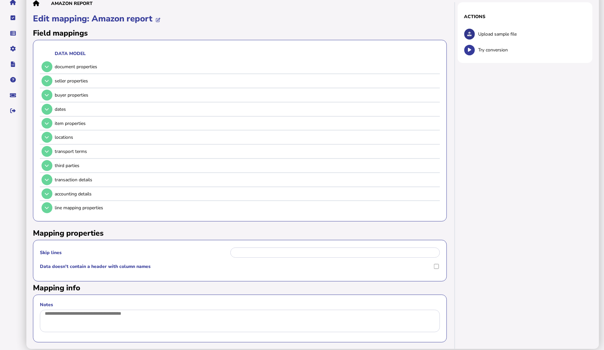
click at [473, 29] on button at bounding box center [470, 34] width 11 height 11
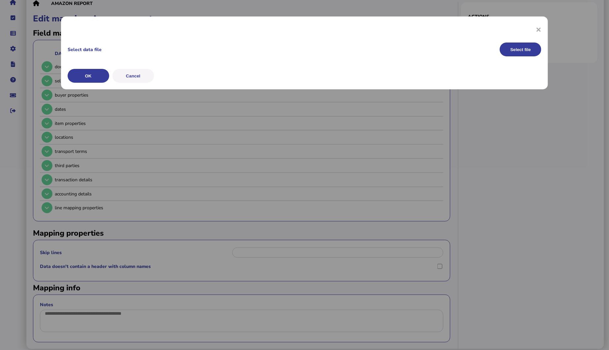
click at [80, 48] on label "Select data file" at bounding box center [283, 49] width 431 height 6
click at [0, 0] on input "Select data file" at bounding box center [0, 0] width 0 height 0
click at [141, 77] on button "Cancel" at bounding box center [133, 76] width 42 height 14
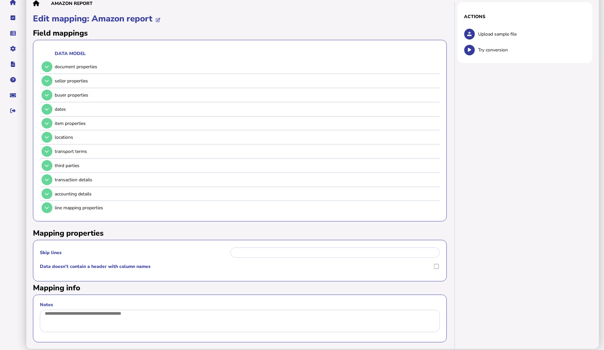
click at [501, 119] on div "Actions Upload sample file Try conversion" at bounding box center [527, 169] width 143 height 360
click at [469, 32] on icon at bounding box center [470, 34] width 4 height 4
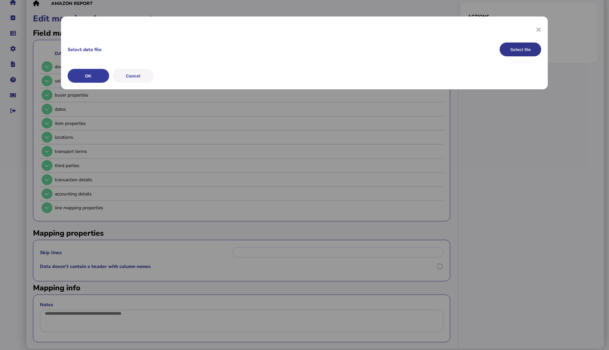
click at [512, 46] on button "Select file" at bounding box center [521, 50] width 42 height 14
click at [96, 50] on label "Select data file" at bounding box center [283, 49] width 431 height 6
click at [0, 0] on input "Select data file" at bounding box center [0, 0] width 0 height 0
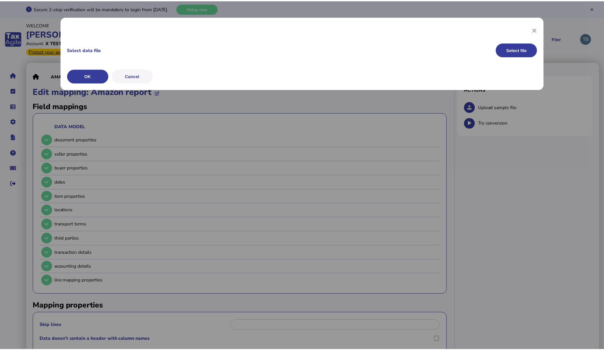
scroll to position [73, 0]
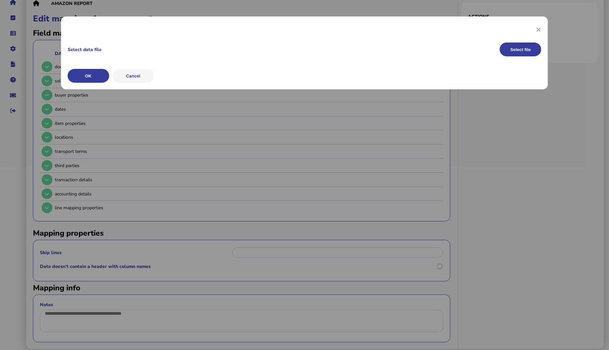
click at [79, 49] on label "Select data file" at bounding box center [283, 49] width 431 height 6
click at [0, 0] on input "Select data file" at bounding box center [0, 0] width 0 height 0
click at [145, 79] on button "Cancel" at bounding box center [133, 76] width 42 height 14
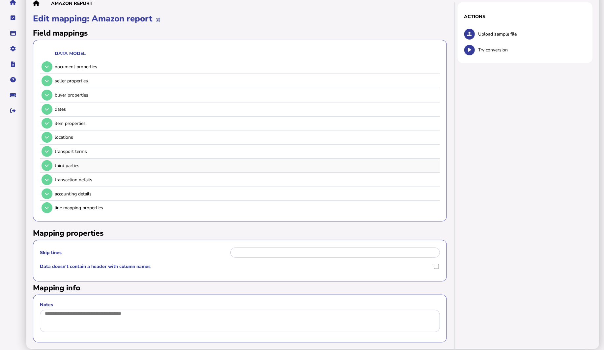
scroll to position [0, 0]
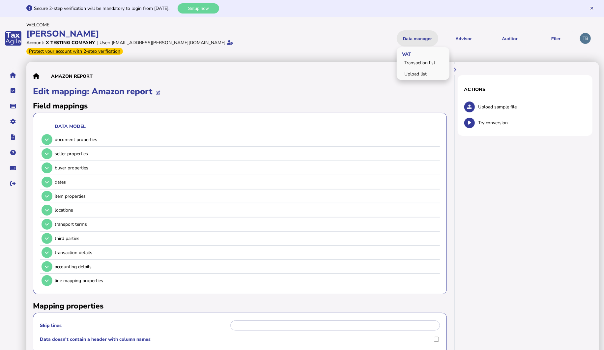
click at [435, 34] on button "Data manager" at bounding box center [418, 38] width 42 height 16
click at [435, 69] on link "Upload list" at bounding box center [423, 74] width 51 height 10
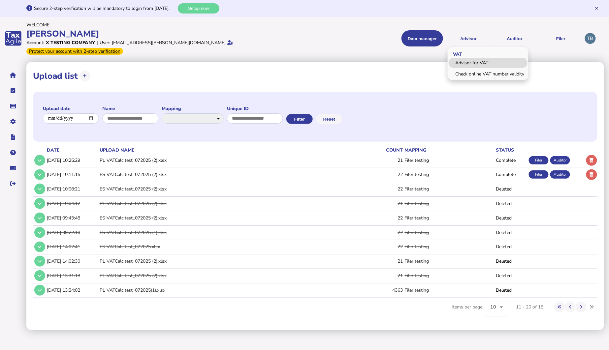
click at [476, 60] on link "Advisor for VAT" at bounding box center [487, 63] width 79 height 10
select select "*****"
select select "****"
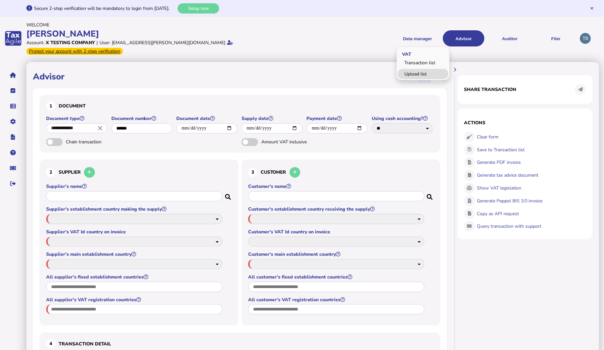
click at [418, 71] on link "Upload list" at bounding box center [423, 74] width 51 height 10
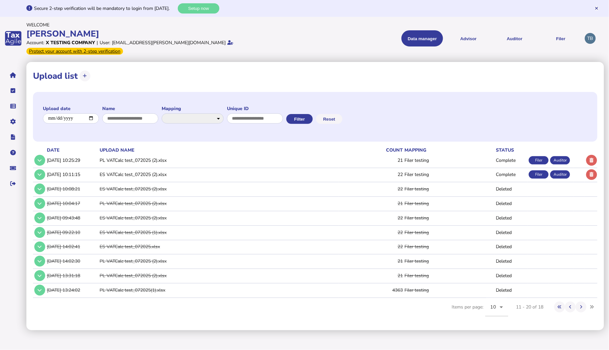
click at [130, 154] on td "PL VATCalc test_072025 (2).xlsx" at bounding box center [218, 161] width 240 height 14
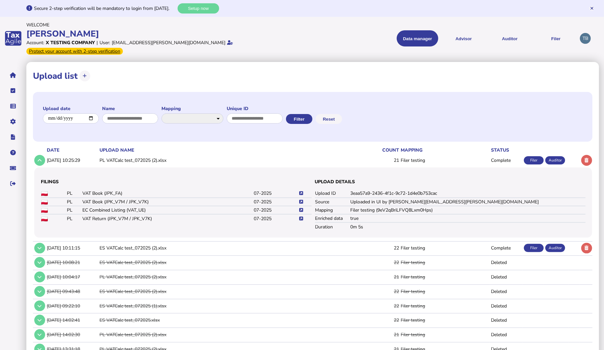
click at [302, 217] on icon at bounding box center [301, 219] width 4 height 4
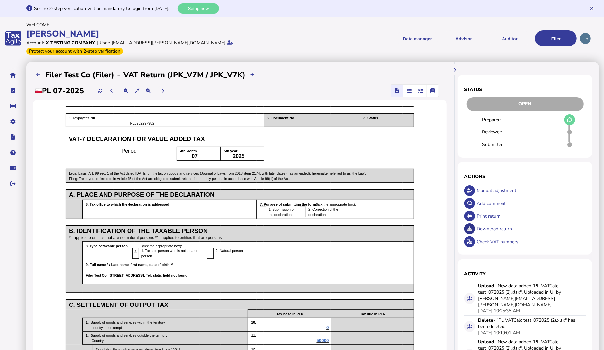
click at [471, 227] on icon at bounding box center [470, 229] width 4 height 4
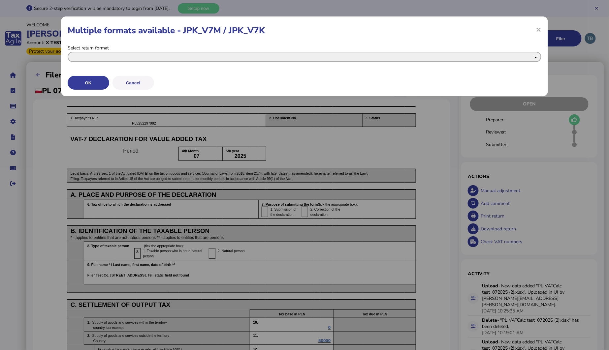
click at [102, 54] on select "**********" at bounding box center [305, 57] width 474 height 10
select select "**********"
click at [68, 52] on select "**********" at bounding box center [305, 57] width 474 height 10
click at [88, 82] on button "OK" at bounding box center [89, 83] width 42 height 14
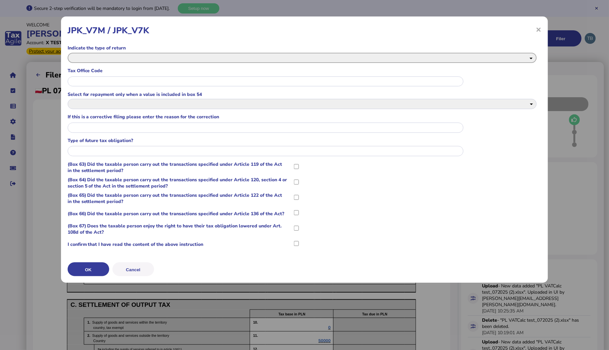
click at [97, 58] on return_0 "**********" at bounding box center [302, 58] width 469 height 10
select return_0 "**********"
click at [68, 53] on return_0 "**********" at bounding box center [302, 58] width 469 height 10
click at [96, 82] on input "text" at bounding box center [266, 81] width 396 height 10
type input "****"
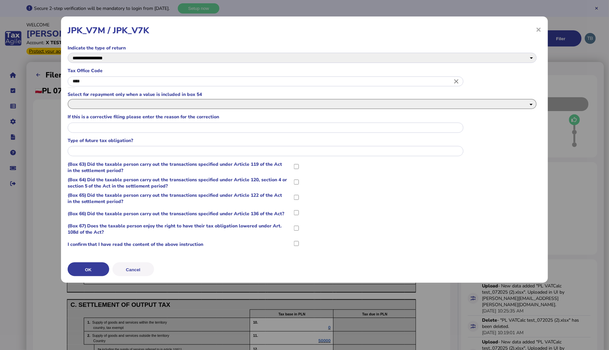
click at [103, 104] on 54_2 "**********" at bounding box center [302, 104] width 469 height 10
click at [133, 67] on div "**********" at bounding box center [305, 148] width 474 height 206
click at [81, 268] on button "OK" at bounding box center [89, 269] width 42 height 14
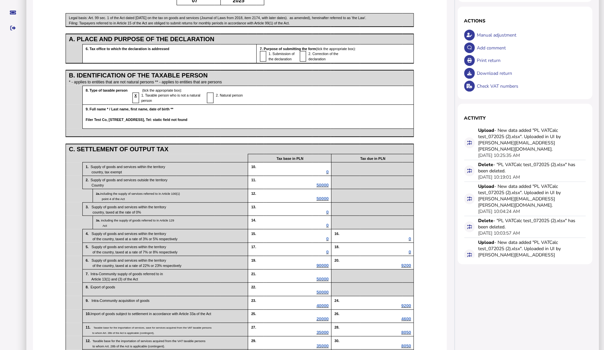
scroll to position [37, 0]
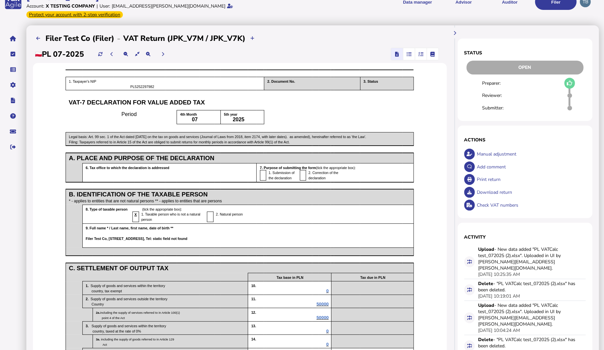
click at [493, 186] on div "Download return" at bounding box center [530, 192] width 111 height 13
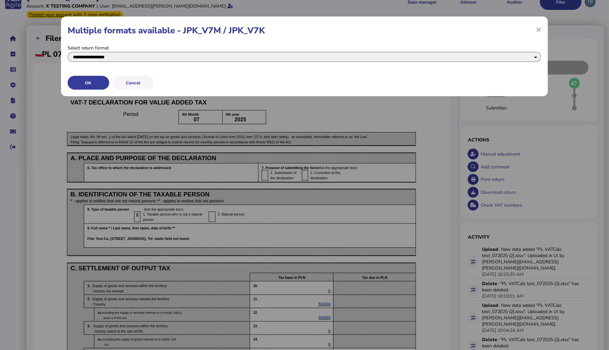
click at [111, 59] on select "**********" at bounding box center [305, 57] width 474 height 10
click at [68, 52] on select "**********" at bounding box center [305, 57] width 474 height 10
click at [131, 58] on select "**********" at bounding box center [305, 57] width 474 height 10
select select "**********"
click at [68, 52] on select "**********" at bounding box center [305, 57] width 474 height 10
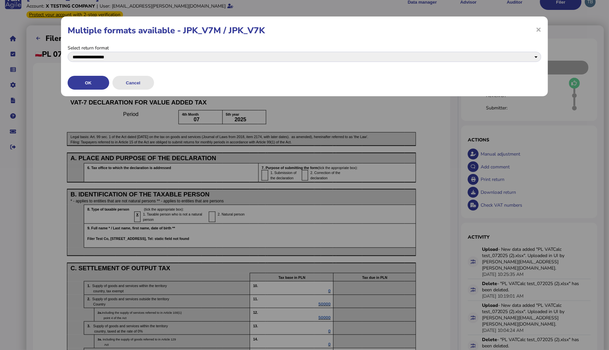
click at [137, 83] on button "Cancel" at bounding box center [133, 83] width 42 height 14
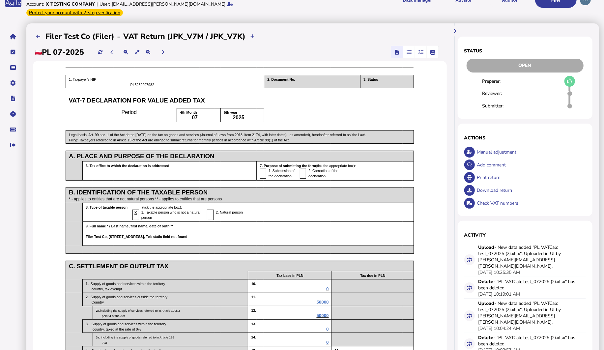
scroll to position [0, 0]
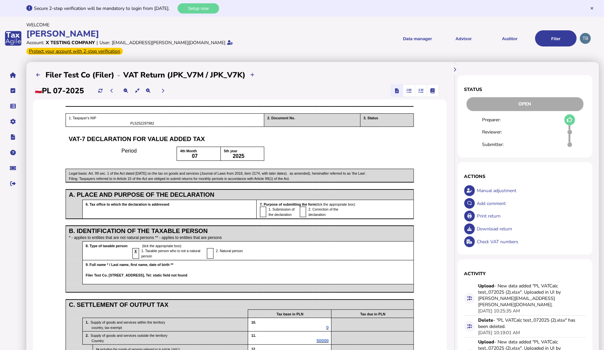
click at [572, 130] on icon at bounding box center [570, 132] width 5 height 5
click at [538, 97] on div "Open" at bounding box center [525, 104] width 117 height 14
click at [531, 126] on div "Reviewer:" at bounding box center [528, 132] width 117 height 13
click at [568, 120] on icon at bounding box center [570, 120] width 6 height 0
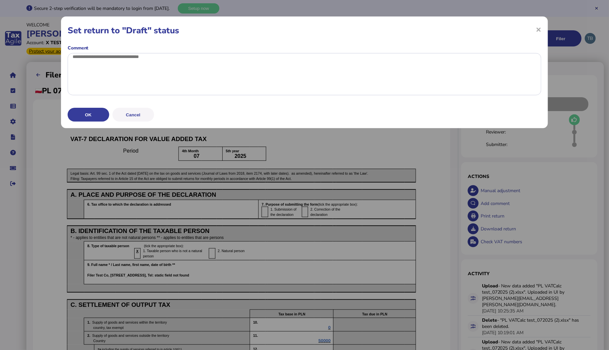
click at [130, 122] on button "Cancel" at bounding box center [133, 115] width 42 height 14
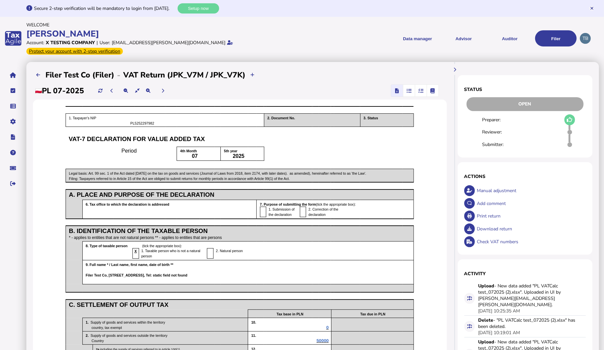
click at [568, 120] on icon at bounding box center [570, 120] width 6 height 0
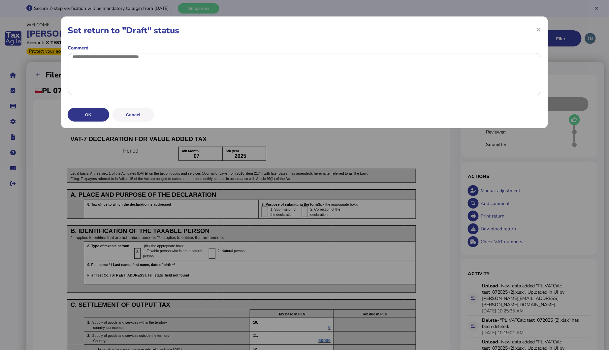
click at [84, 122] on button "OK" at bounding box center [89, 115] width 42 height 14
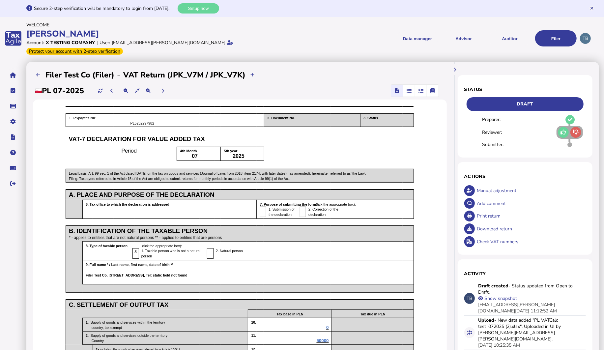
click at [567, 127] on button at bounding box center [564, 132] width 11 height 11
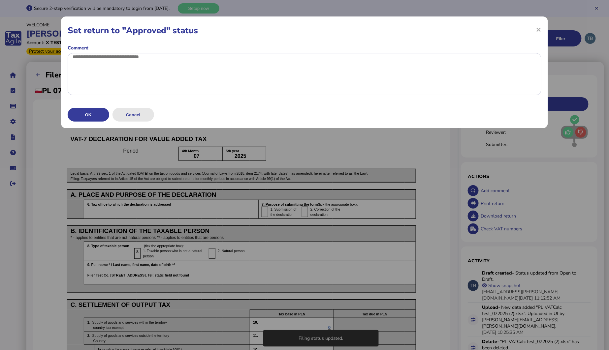
click at [134, 122] on button "Cancel" at bounding box center [133, 115] width 42 height 14
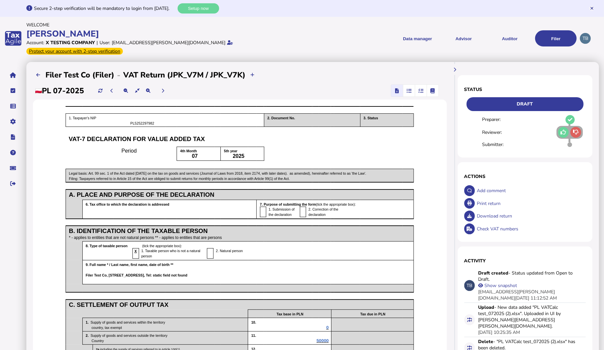
click at [578, 132] on icon at bounding box center [576, 132] width 6 height 0
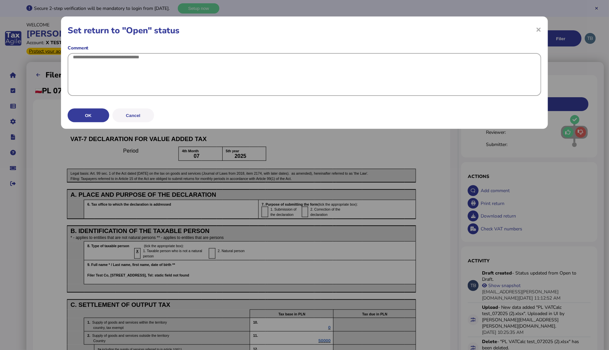
click at [126, 71] on textarea at bounding box center [305, 74] width 474 height 43
click at [193, 72] on textarea "**********" at bounding box center [305, 74] width 474 height 43
type textarea "**********"
click at [96, 122] on button "OK" at bounding box center [89, 115] width 42 height 14
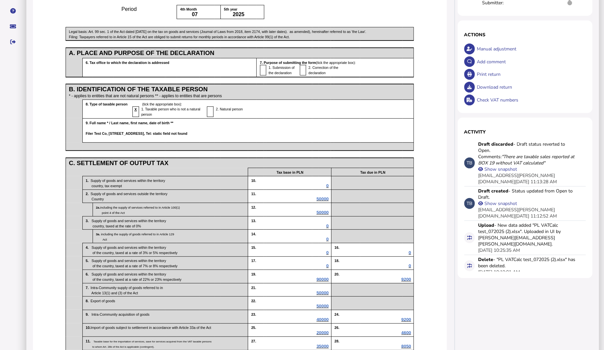
scroll to position [183, 0]
